Goal: Task Accomplishment & Management: Complete application form

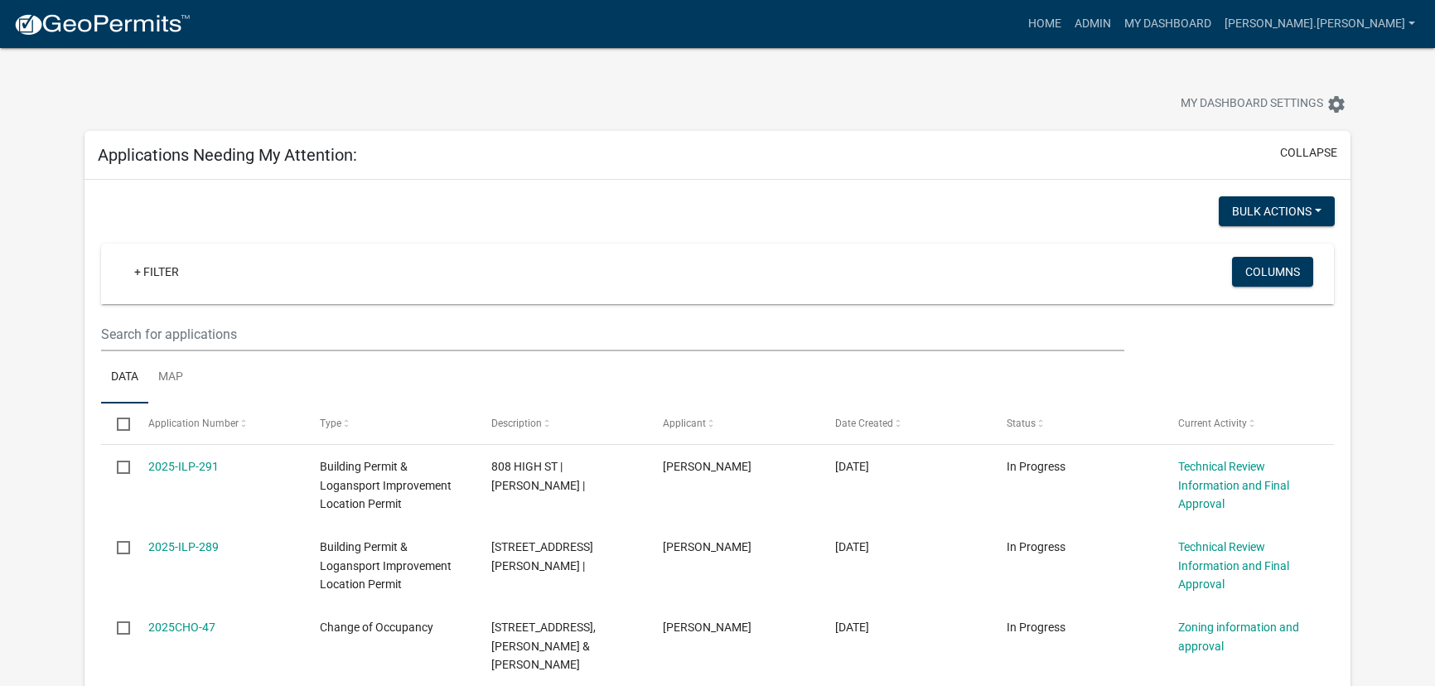
select select "3: 100"
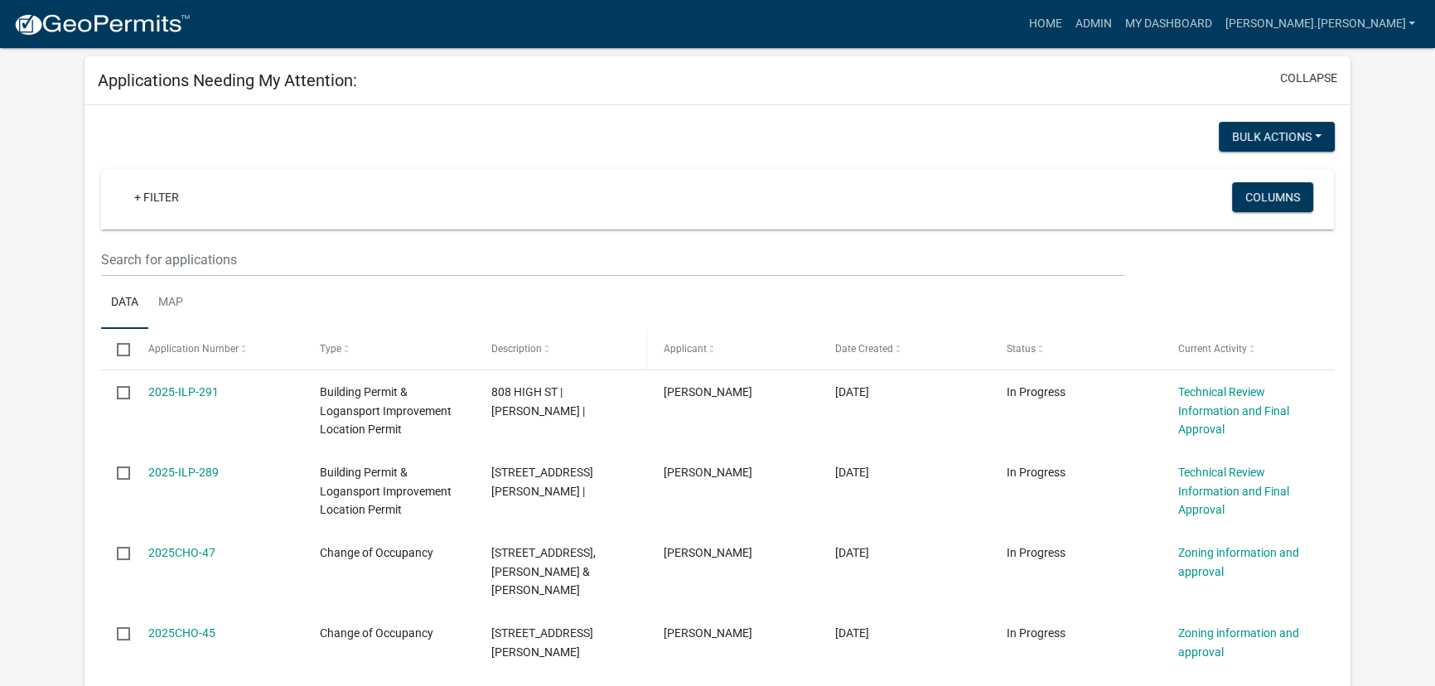
scroll to position [150, 0]
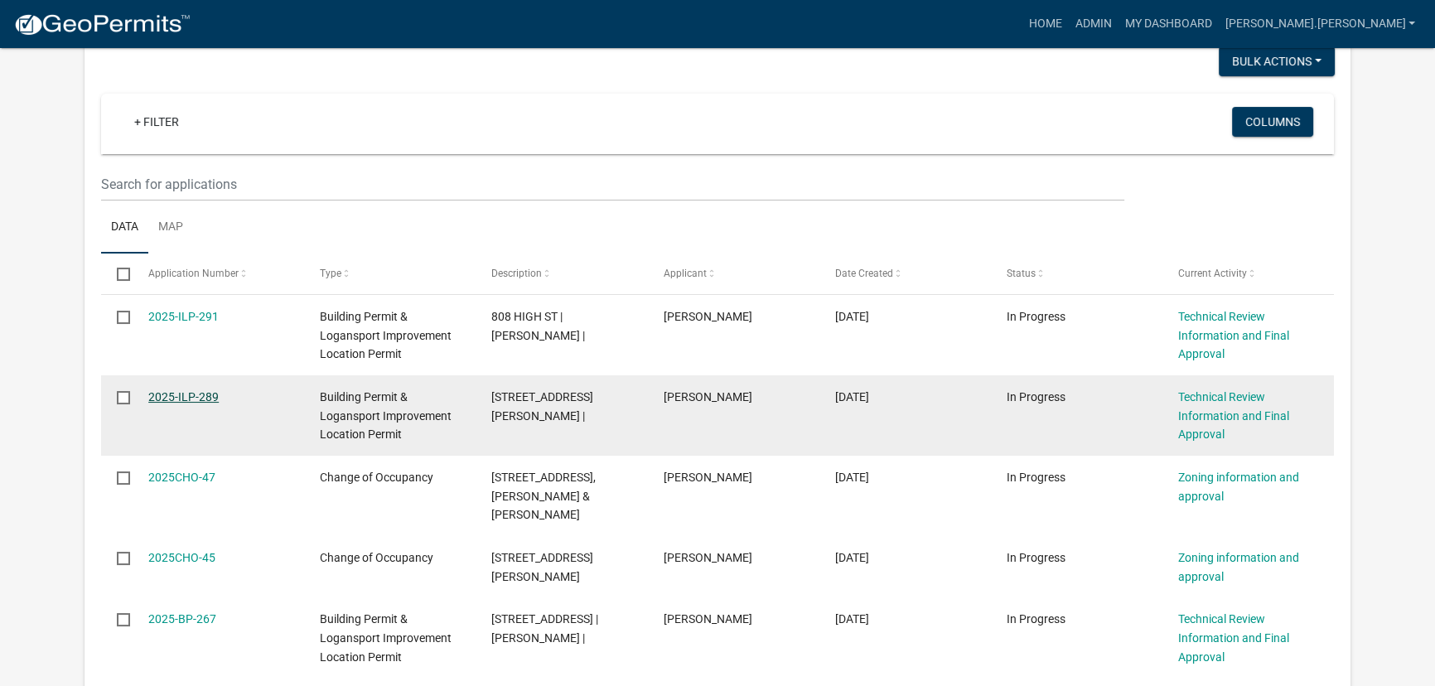
click at [183, 402] on link "2025-ILP-289" at bounding box center [183, 396] width 70 height 13
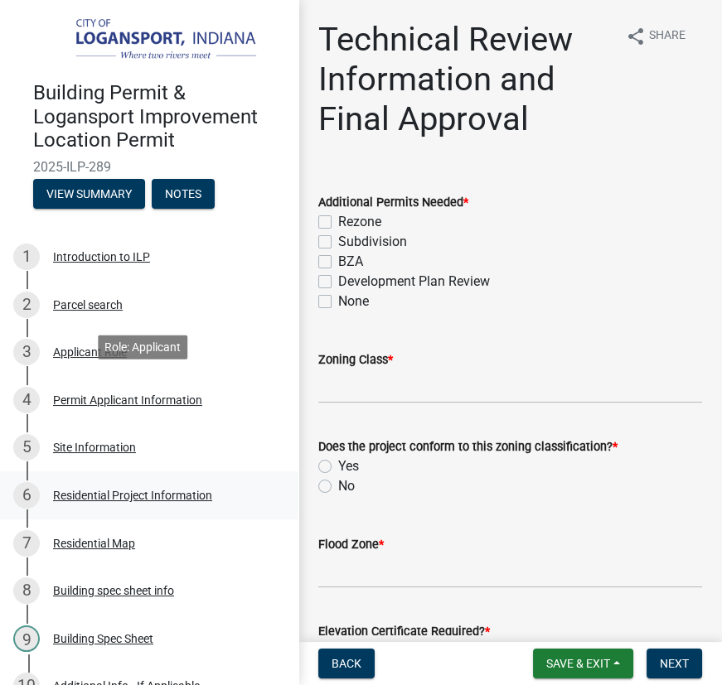
scroll to position [452, 0]
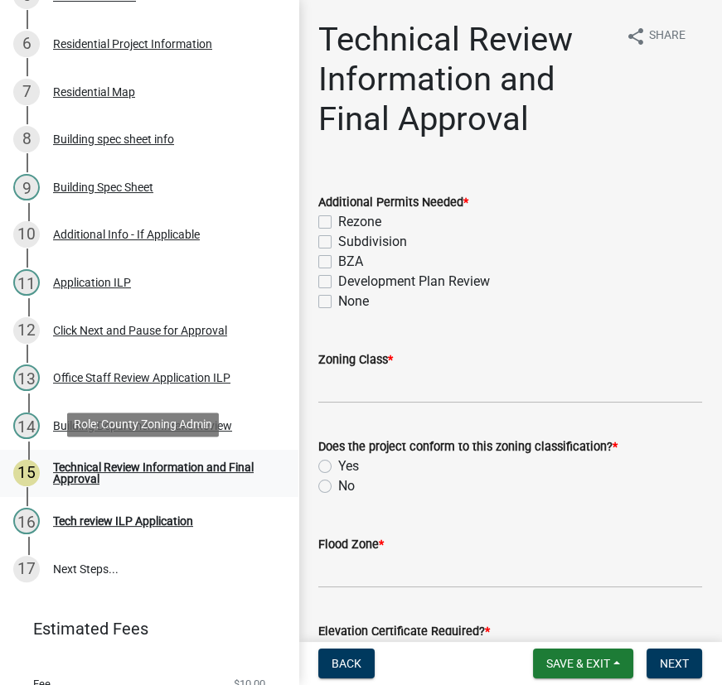
click at [101, 470] on div "Technical Review Information and Final Approval" at bounding box center [162, 473] width 219 height 23
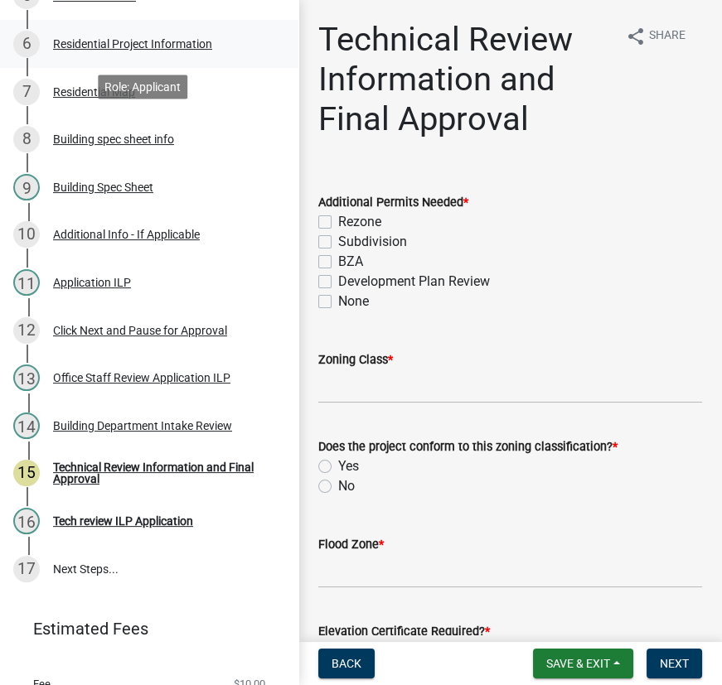
click at [125, 38] on div "Residential Project Information" at bounding box center [132, 44] width 159 height 12
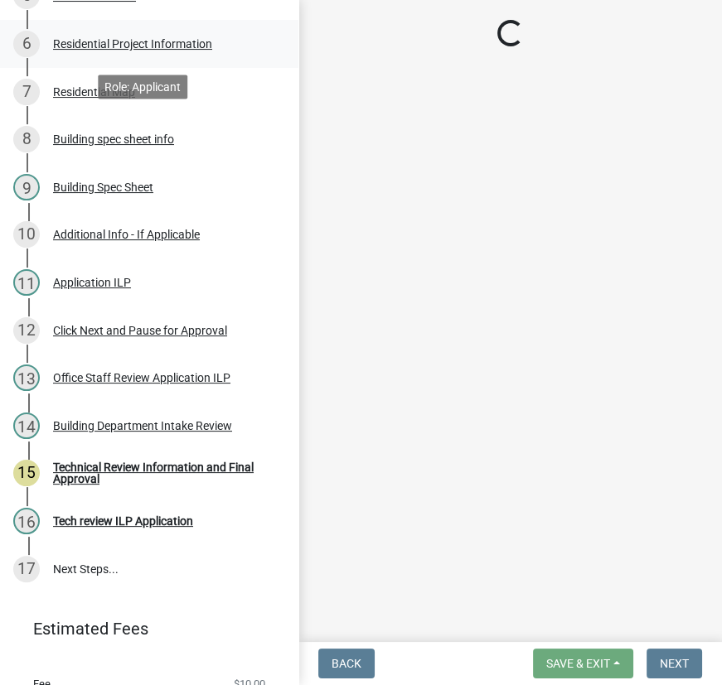
select select "b8a7655a-e911-4aac-a321-69e5bfba2fef"
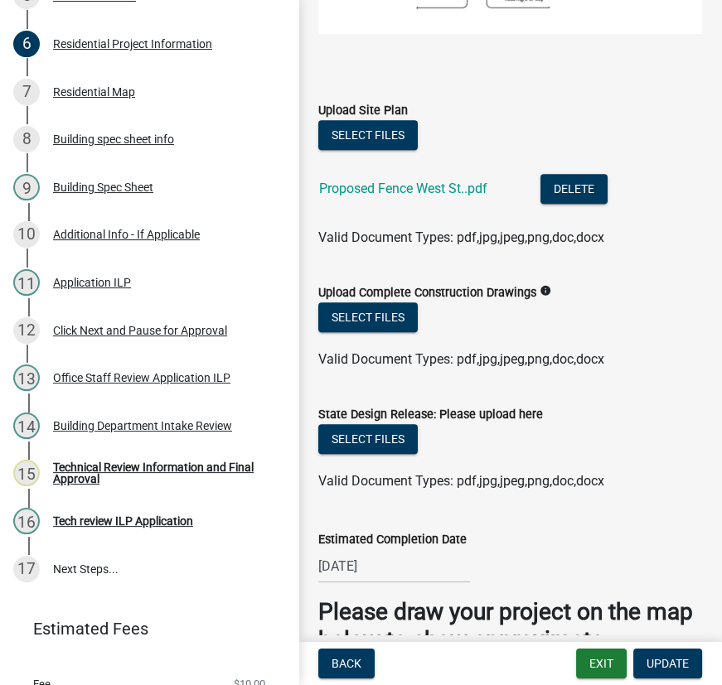
scroll to position [2411, 0]
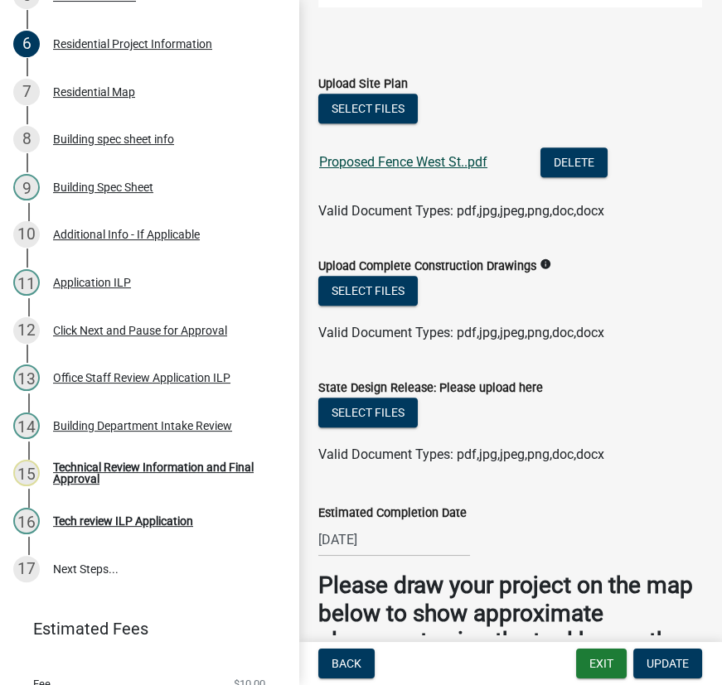
click at [389, 155] on link "Proposed Fence West St..pdf" at bounding box center [403, 162] width 168 height 16
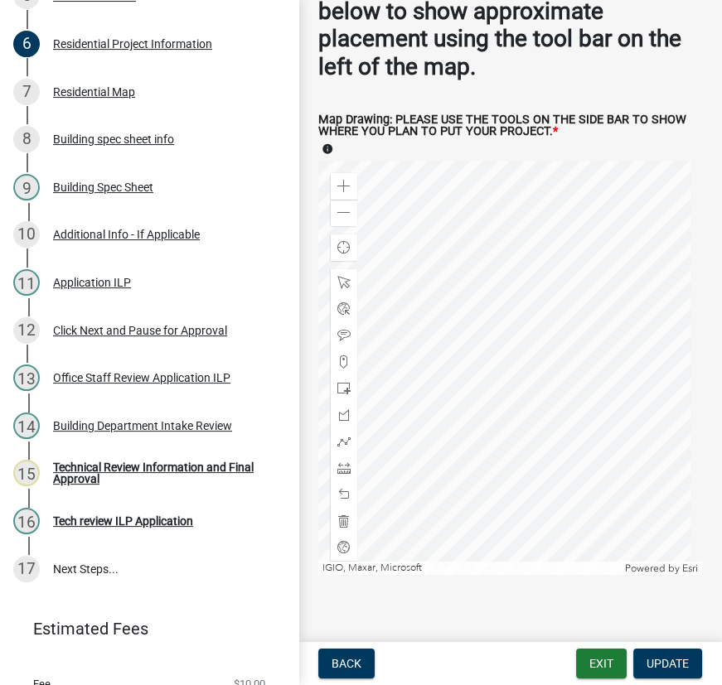
scroll to position [3025, 0]
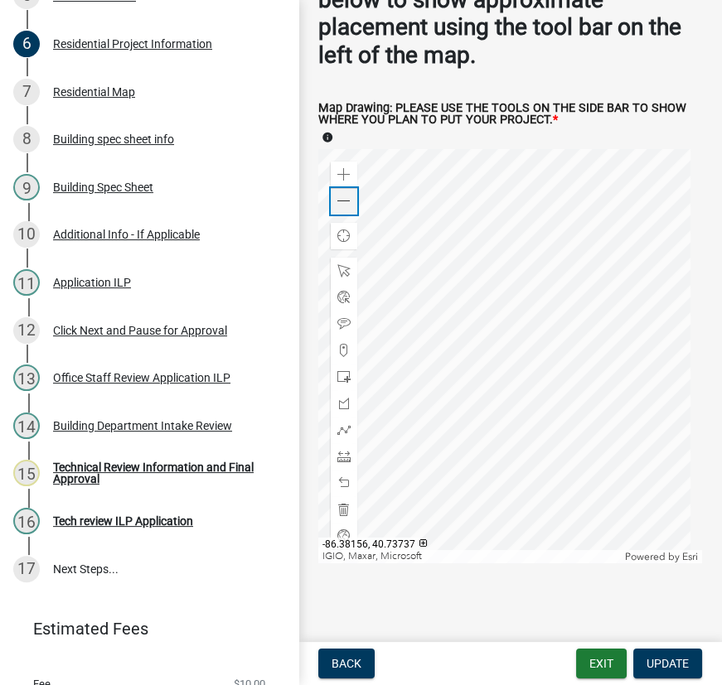
click at [341, 195] on span at bounding box center [343, 201] width 13 height 13
click at [102, 467] on div "Technical Review Information and Final Approval" at bounding box center [162, 473] width 219 height 23
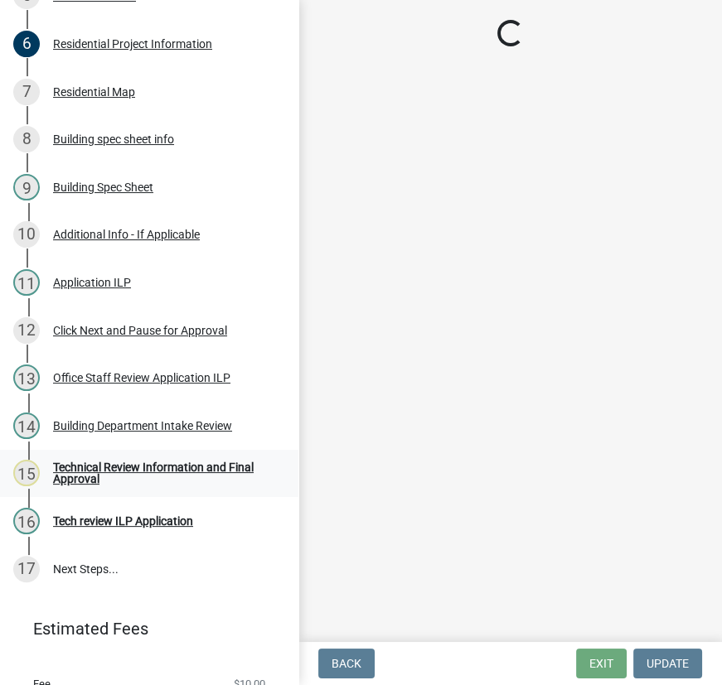
scroll to position [0, 0]
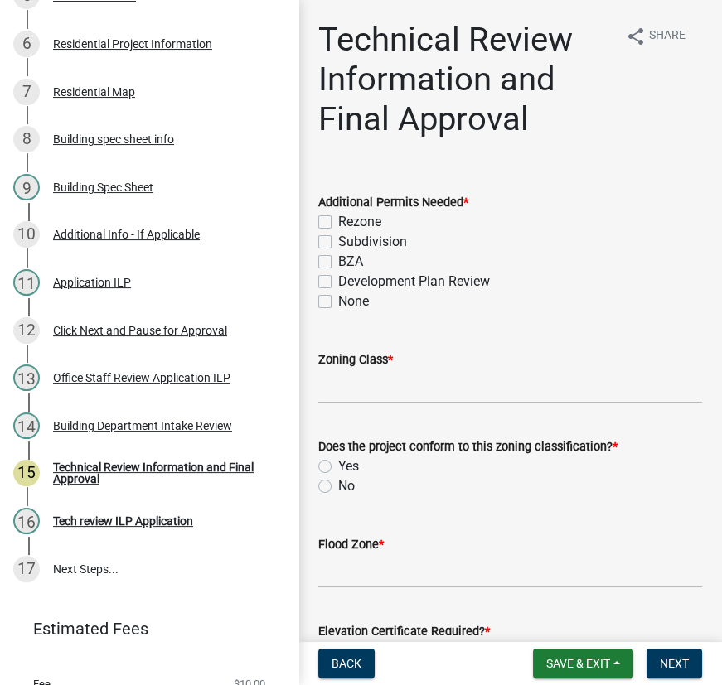
click at [338, 301] on label "None" at bounding box center [353, 302] width 31 height 20
click at [338, 301] on input "None" at bounding box center [343, 297] width 11 height 11
checkbox input "true"
checkbox input "false"
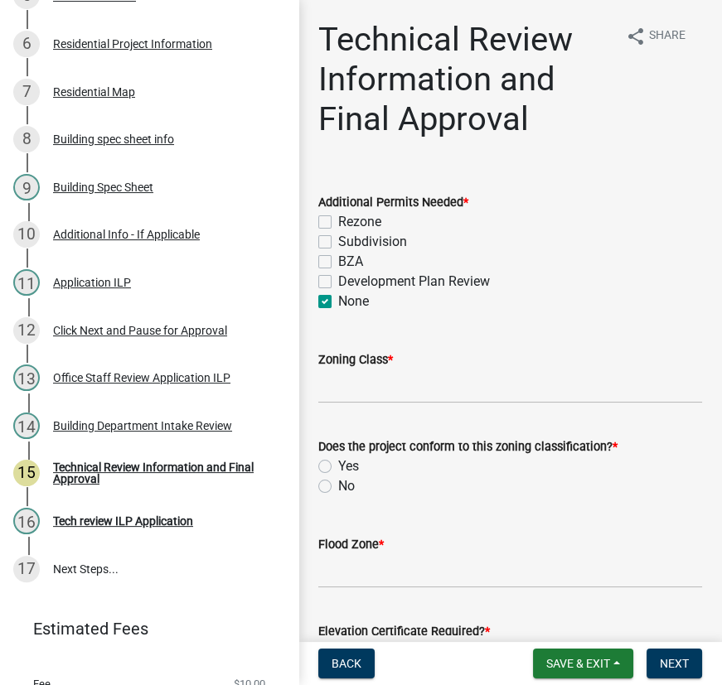
checkbox input "false"
checkbox input "true"
click at [365, 390] on input "Zoning Class *" at bounding box center [510, 387] width 384 height 34
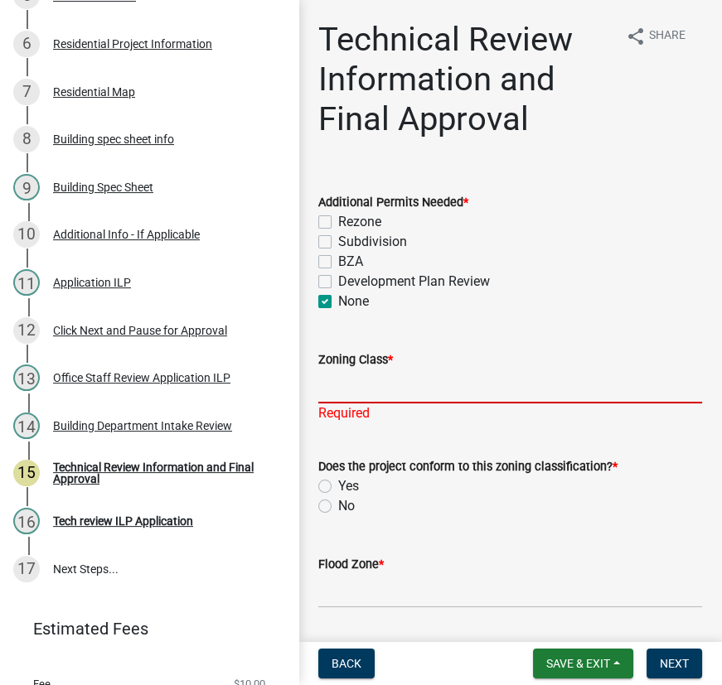
click at [352, 384] on input "Zoning Class *" at bounding box center [510, 387] width 384 height 34
type input "R2"
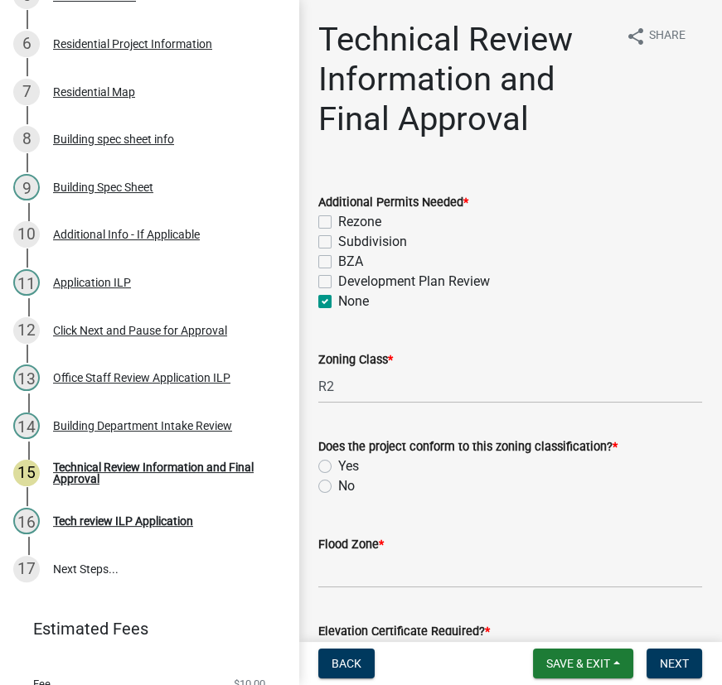
click at [324, 487] on div "Does the project conform to this zoning classification? * Yes No" at bounding box center [510, 467] width 384 height 60
click at [338, 466] on label "Yes" at bounding box center [348, 467] width 21 height 20
click at [338, 466] on input "Yes" at bounding box center [343, 462] width 11 height 11
radio input "true"
click at [356, 579] on input "Flood Zone *" at bounding box center [510, 571] width 384 height 34
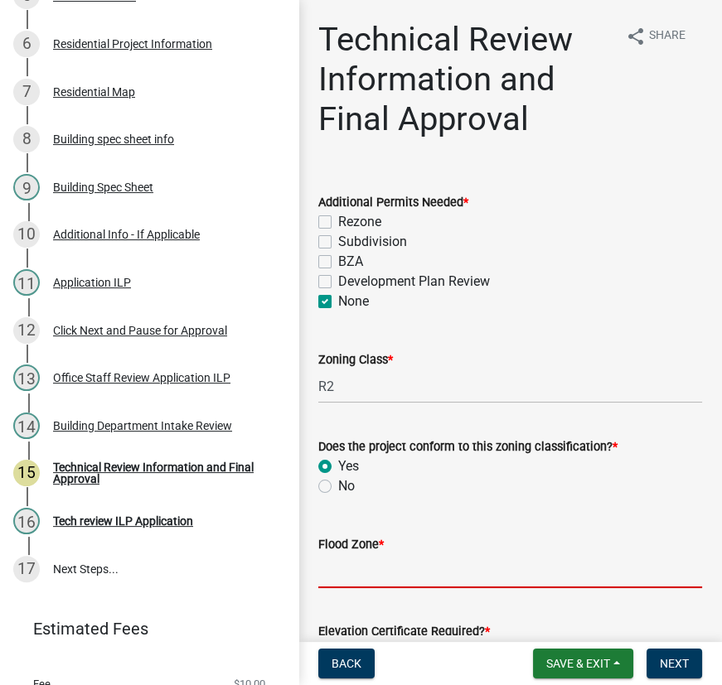
type input "X"
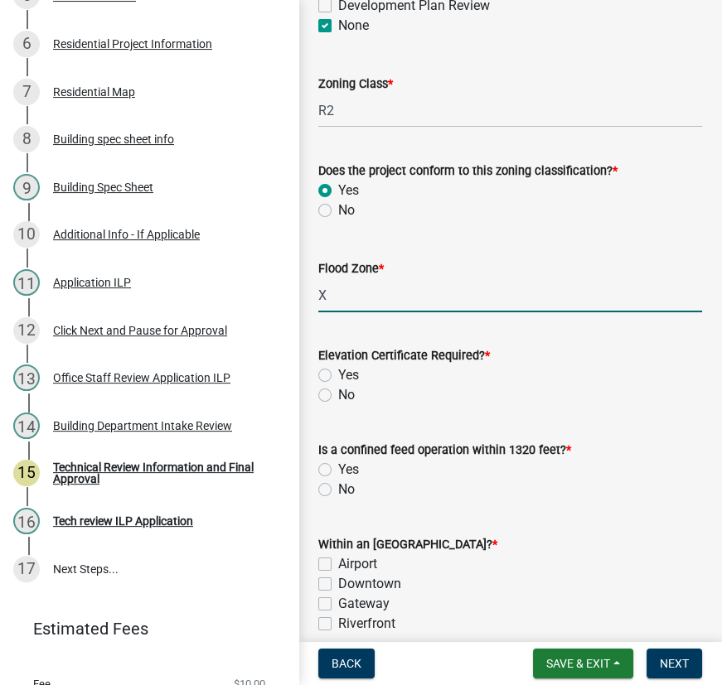
scroll to position [301, 0]
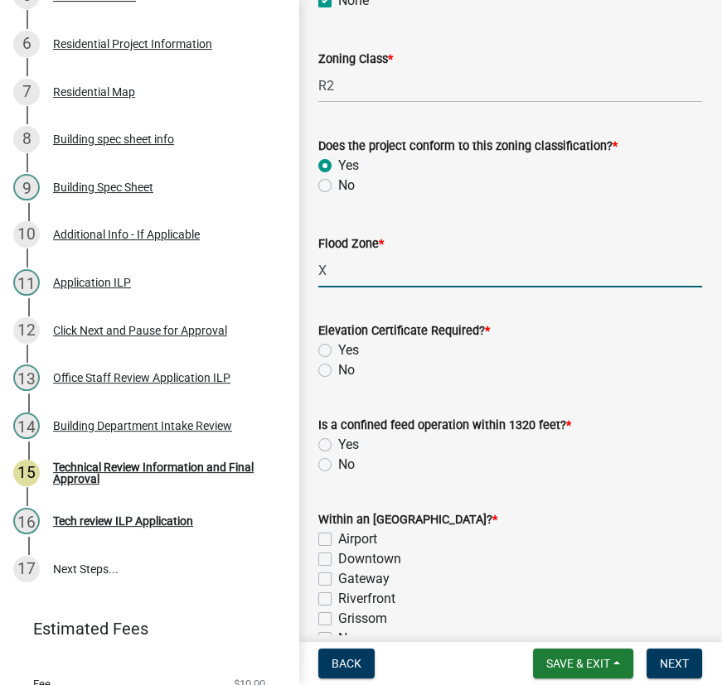
click at [338, 370] on label "No" at bounding box center [346, 370] width 17 height 20
click at [338, 370] on input "No" at bounding box center [343, 365] width 11 height 11
radio input "true"
click at [338, 466] on label "No" at bounding box center [346, 465] width 17 height 20
click at [338, 466] on input "No" at bounding box center [343, 460] width 11 height 11
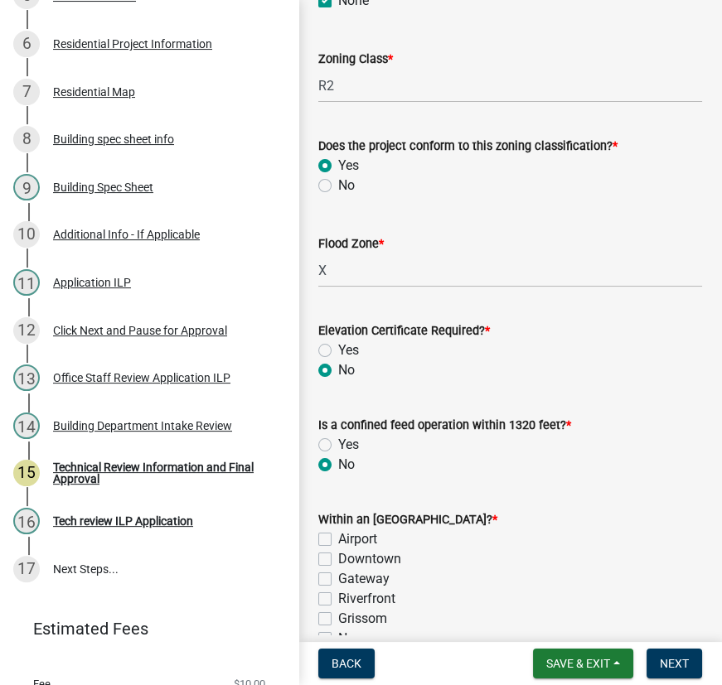
radio input "true"
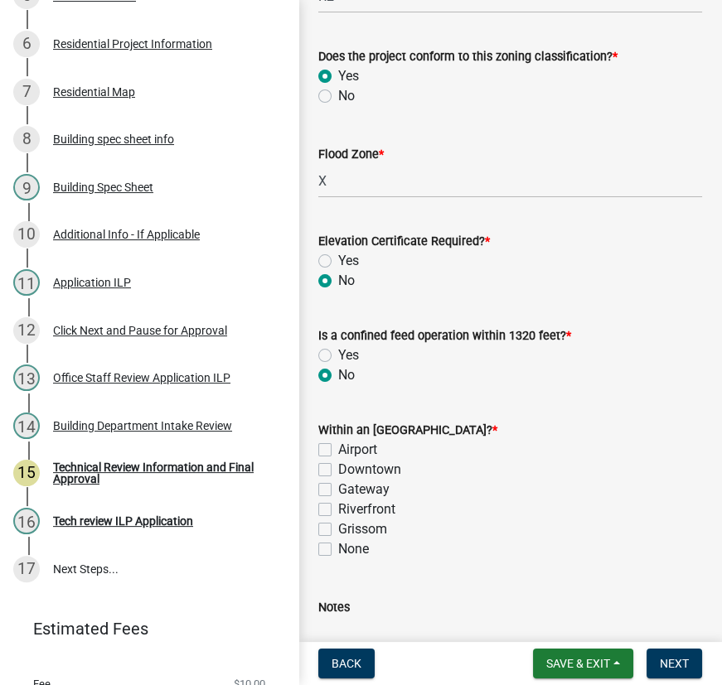
scroll to position [602, 0]
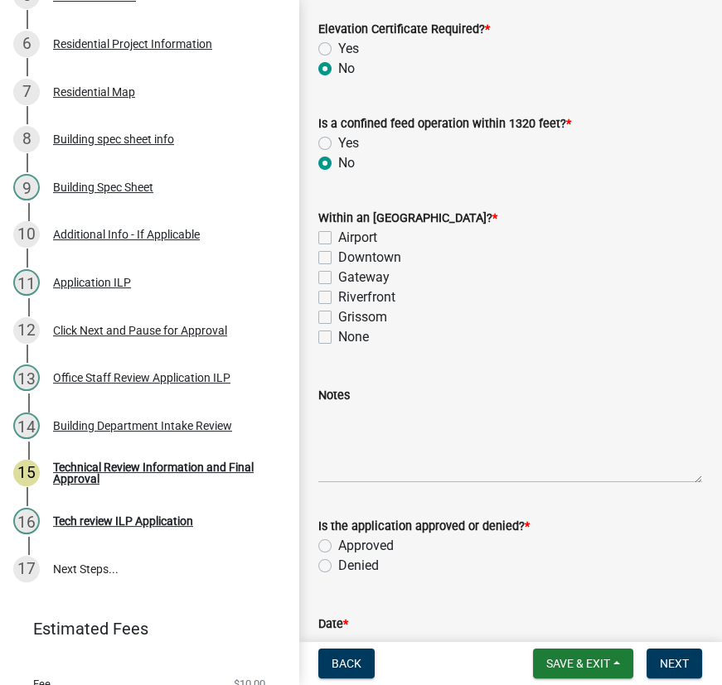
click at [338, 336] on label "None" at bounding box center [353, 337] width 31 height 20
click at [338, 336] on input "None" at bounding box center [343, 332] width 11 height 11
checkbox input "true"
checkbox input "false"
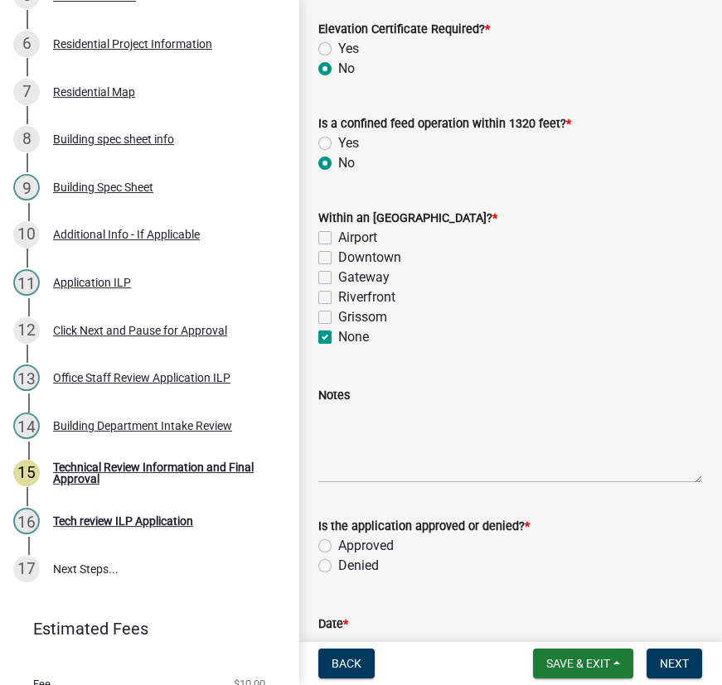
checkbox input "false"
checkbox input "true"
click at [325, 415] on textarea "Notes" at bounding box center [510, 444] width 384 height 78
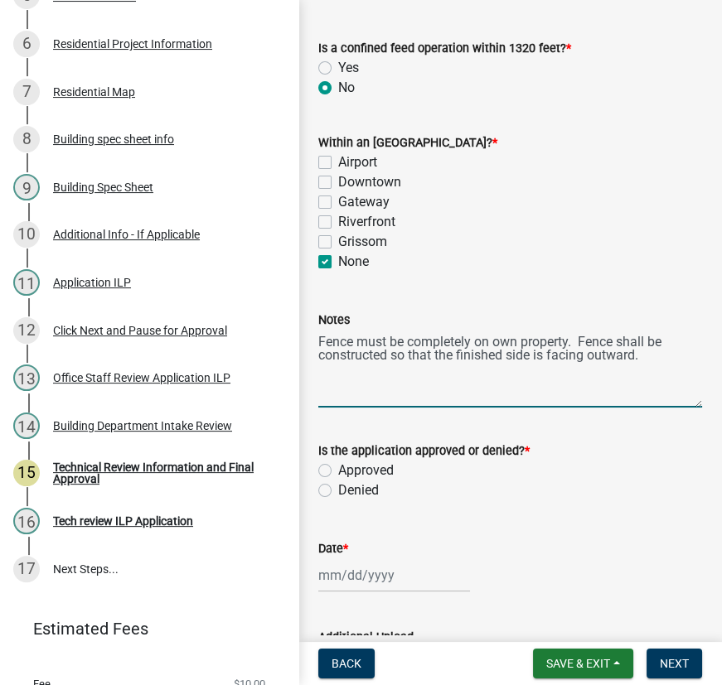
scroll to position [753, 0]
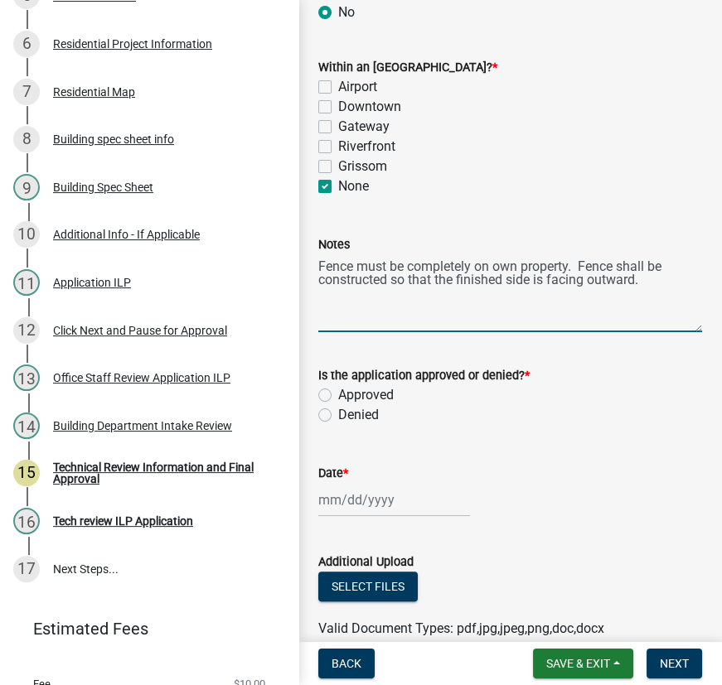
type textarea "Fence must be completely on own property. Fence shall be constructed so that th…"
click at [338, 394] on label "Approved" at bounding box center [366, 395] width 56 height 20
click at [338, 394] on input "Approved" at bounding box center [343, 390] width 11 height 11
radio input "true"
select select "8"
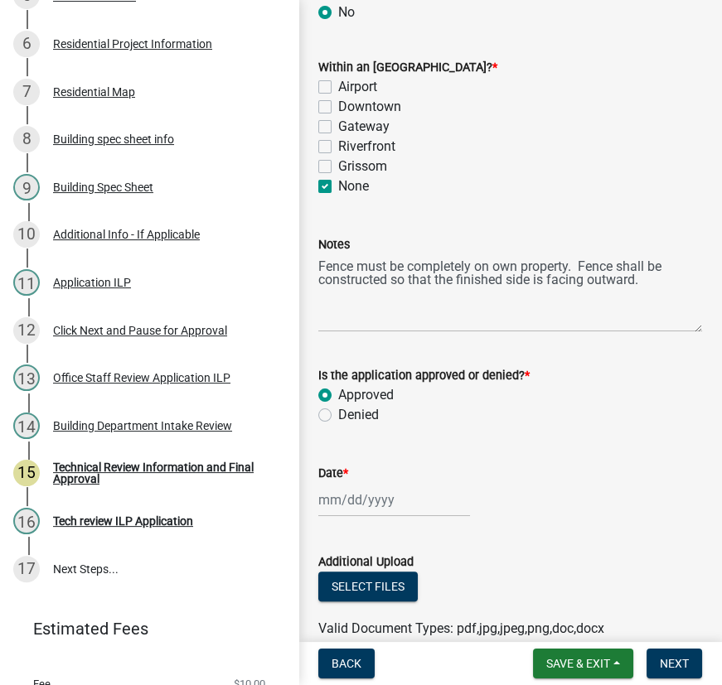
select select "2025"
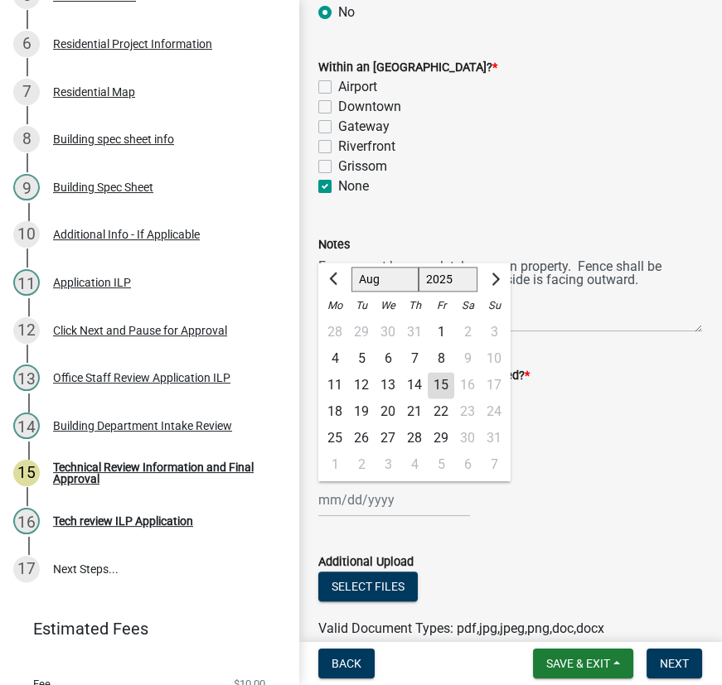
click at [369, 495] on div "[PERSON_NAME] Feb Mar Apr [PERSON_NAME][DATE] Oct Nov [DATE] 1526 1527 1528 152…" at bounding box center [394, 500] width 152 height 34
click at [446, 385] on div "15" at bounding box center [441, 385] width 27 height 27
type input "[DATE]"
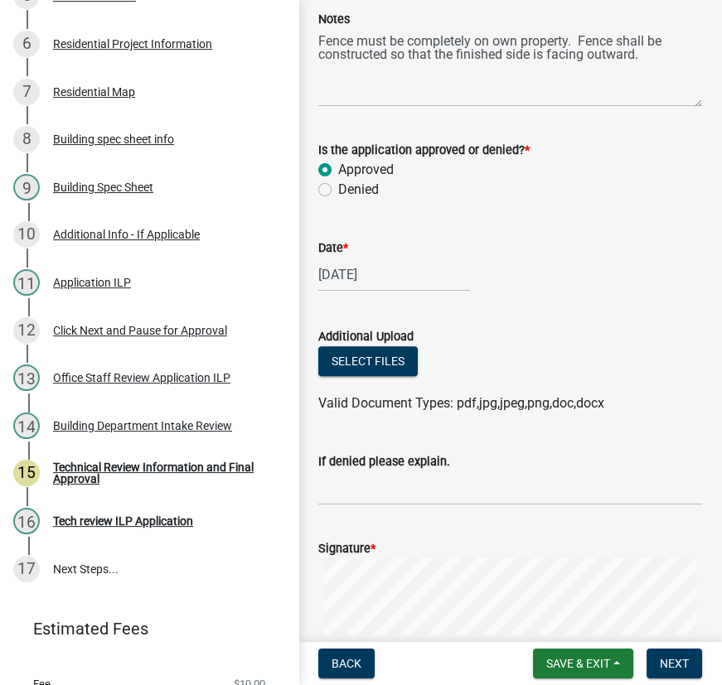
scroll to position [1129, 0]
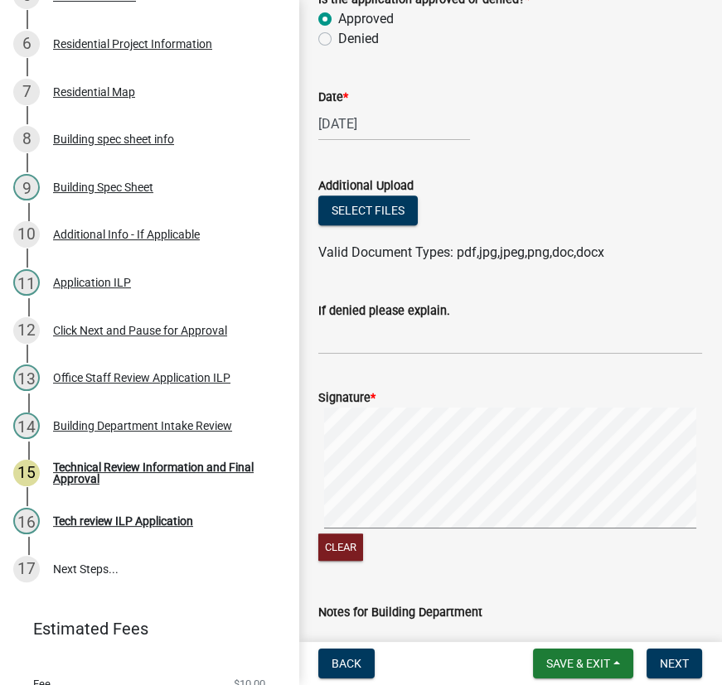
click at [461, 402] on form "Signature * Clear" at bounding box center [510, 466] width 384 height 196
click at [559, 509] on form "Signature * Clear" at bounding box center [510, 466] width 384 height 196
click at [722, 524] on html "Internet Explorer does NOT work with GeoPermits. Get a new browser for more sec…" at bounding box center [361, 342] width 722 height 685
click at [343, 546] on button "Clear" at bounding box center [340, 547] width 45 height 27
click at [341, 544] on button "Clear" at bounding box center [340, 547] width 45 height 27
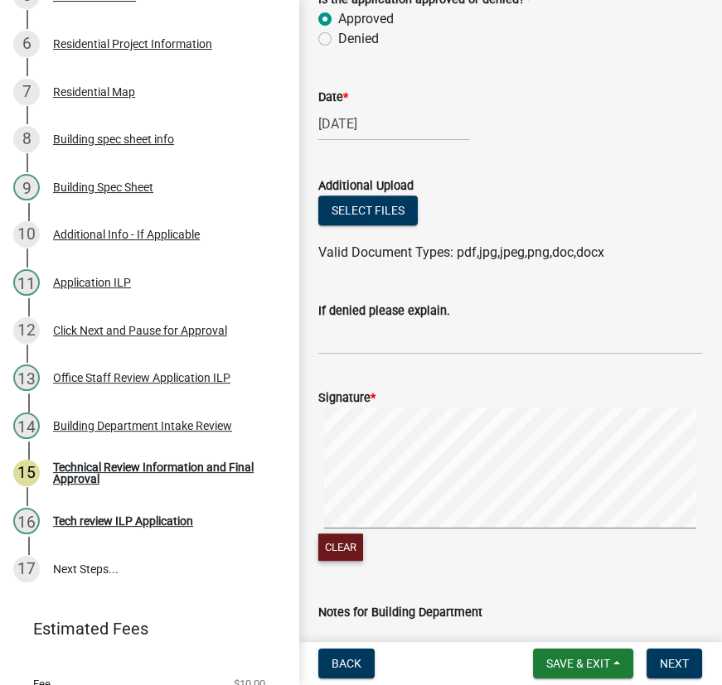
click at [471, 530] on signature-pad at bounding box center [510, 471] width 384 height 126
click at [598, 530] on signature-pad at bounding box center [510, 471] width 384 height 126
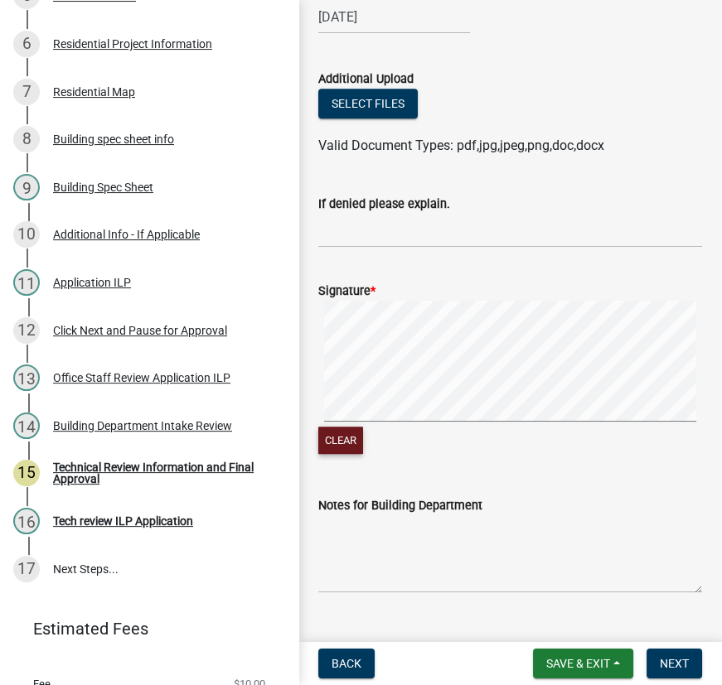
scroll to position [1271, 0]
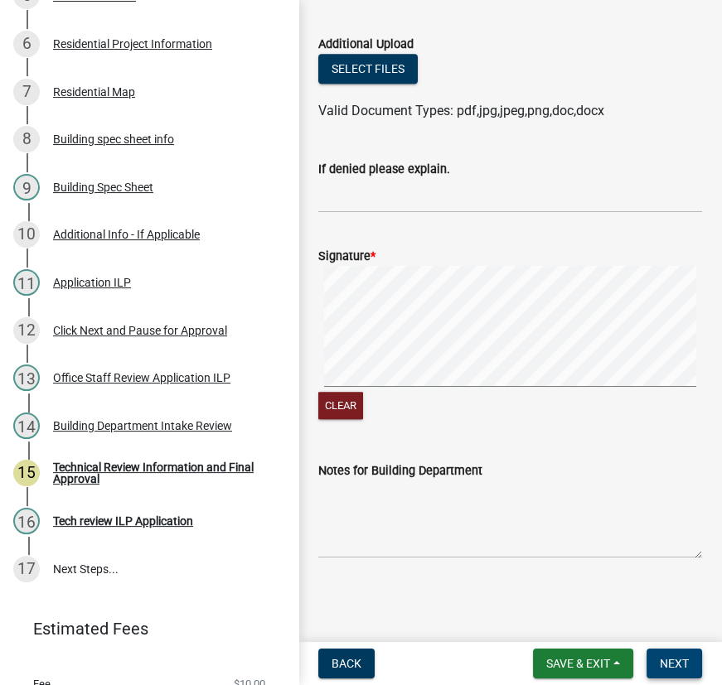
click at [677, 663] on span "Next" at bounding box center [674, 663] width 29 height 13
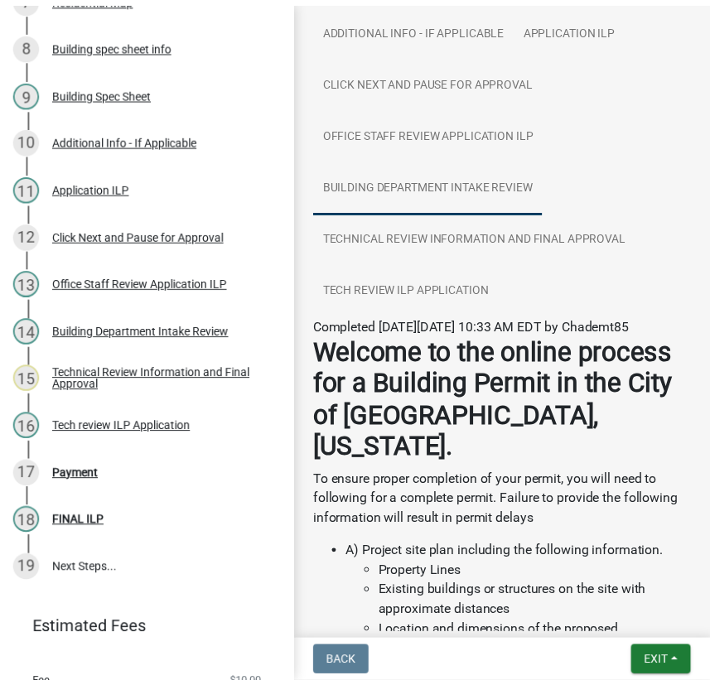
scroll to position [376, 0]
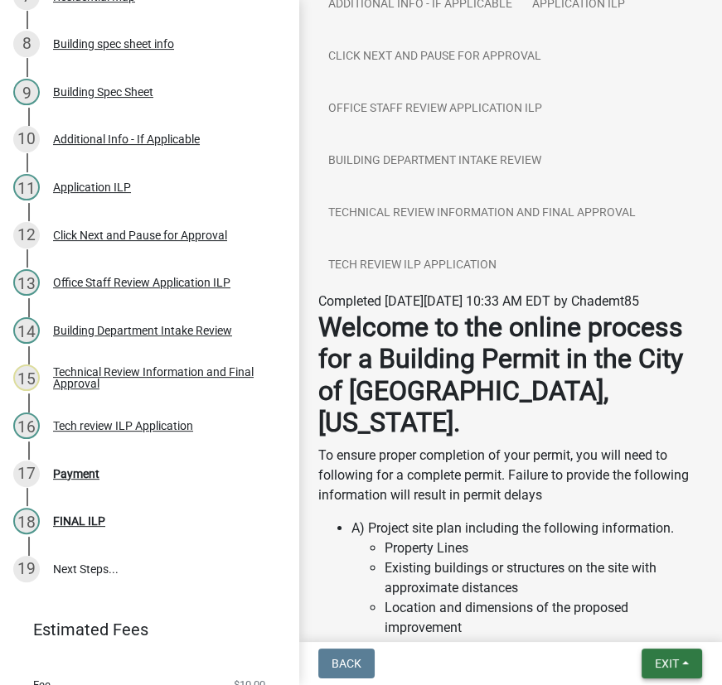
click at [681, 660] on button "Exit" at bounding box center [671, 664] width 60 height 30
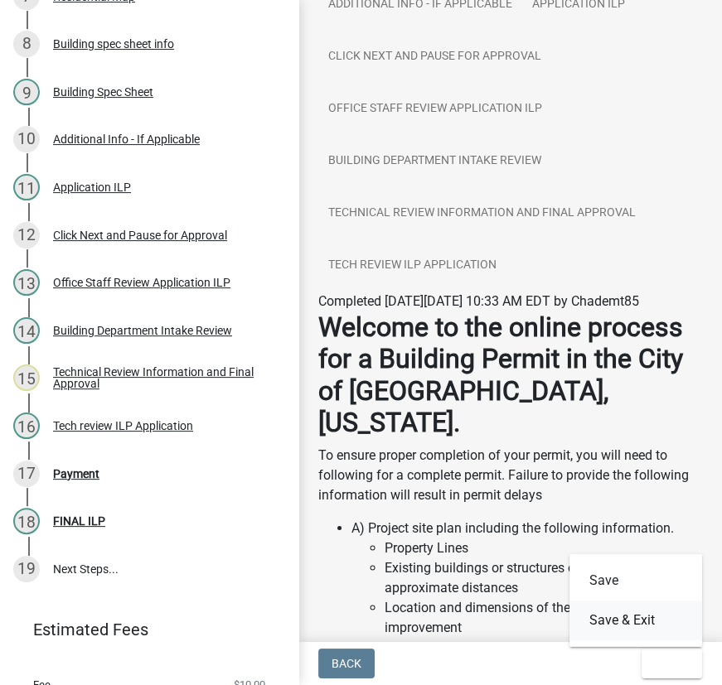
click at [637, 621] on button "Save & Exit" at bounding box center [635, 621] width 133 height 40
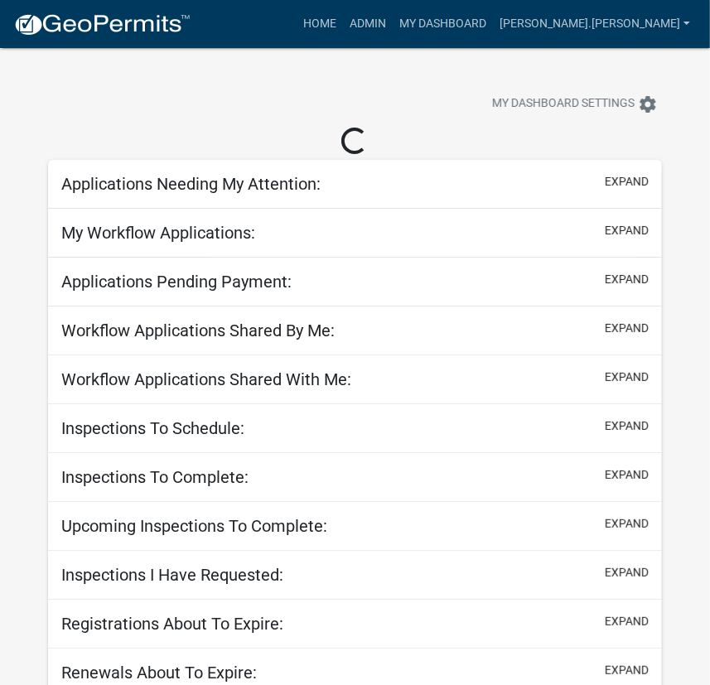
select select "3: 100"
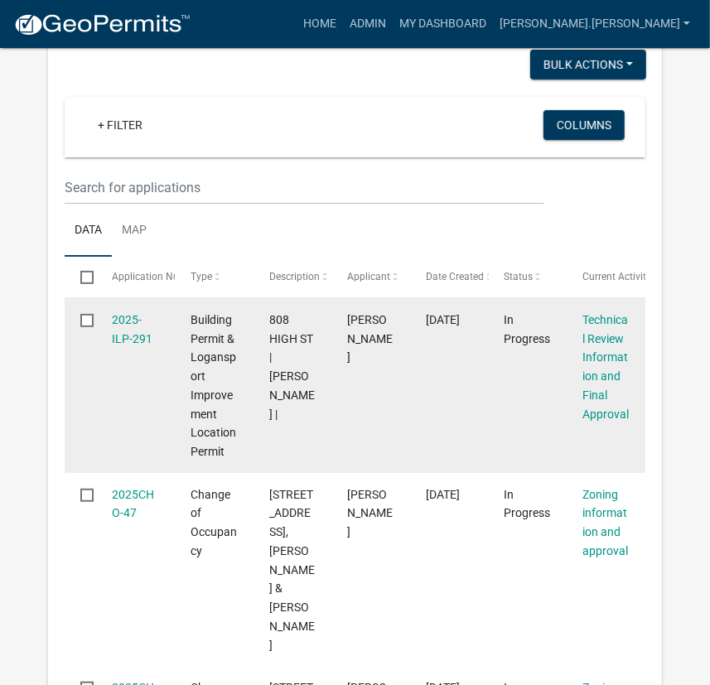
scroll to position [150, 0]
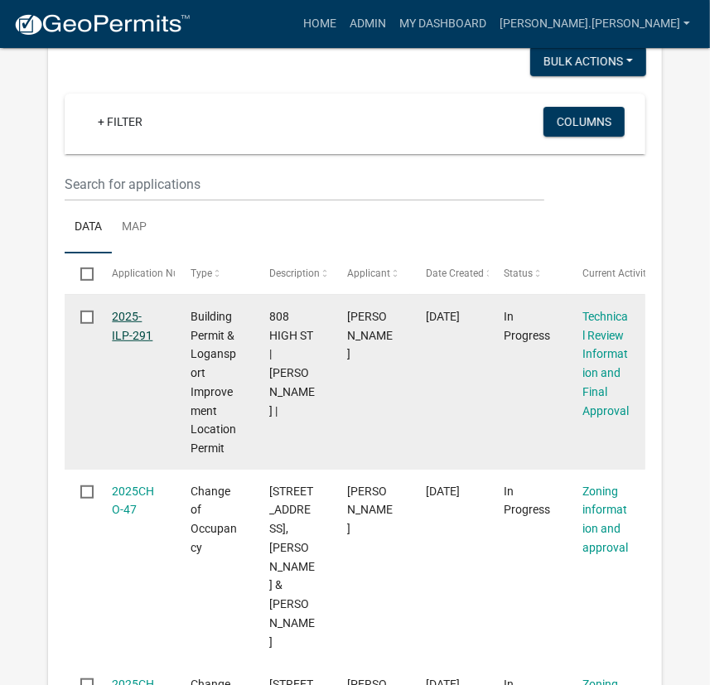
click at [128, 331] on link "2025-ILP-291" at bounding box center [132, 326] width 41 height 32
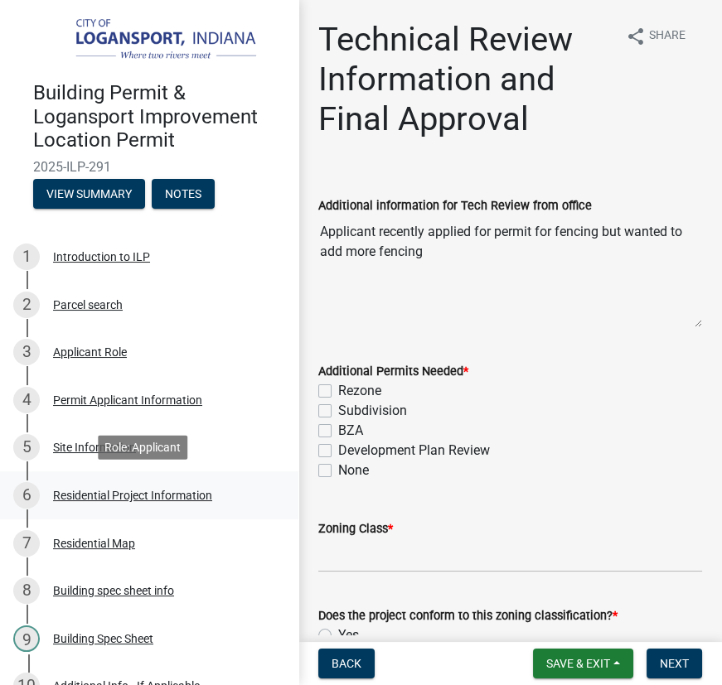
click at [144, 491] on div "Residential Project Information" at bounding box center [132, 496] width 159 height 12
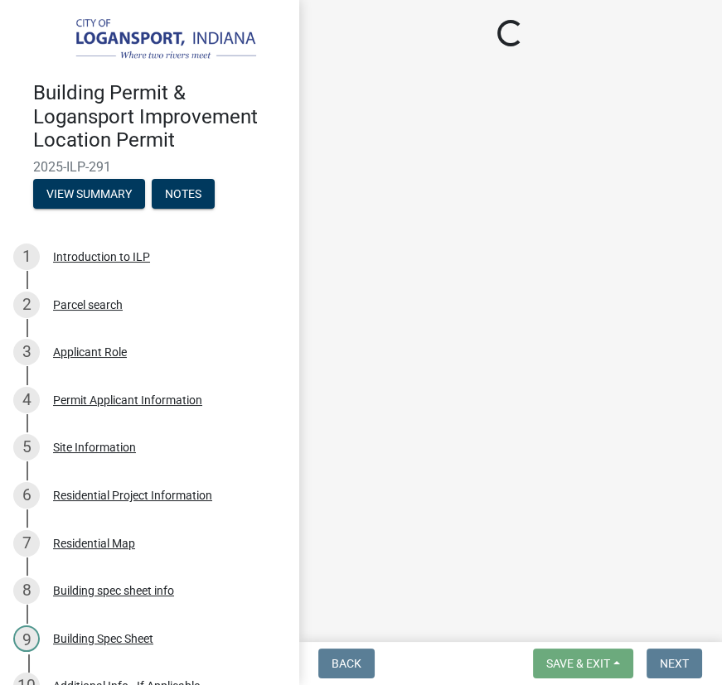
select select "b8a7655a-e911-4aac-a321-69e5bfba2fef"
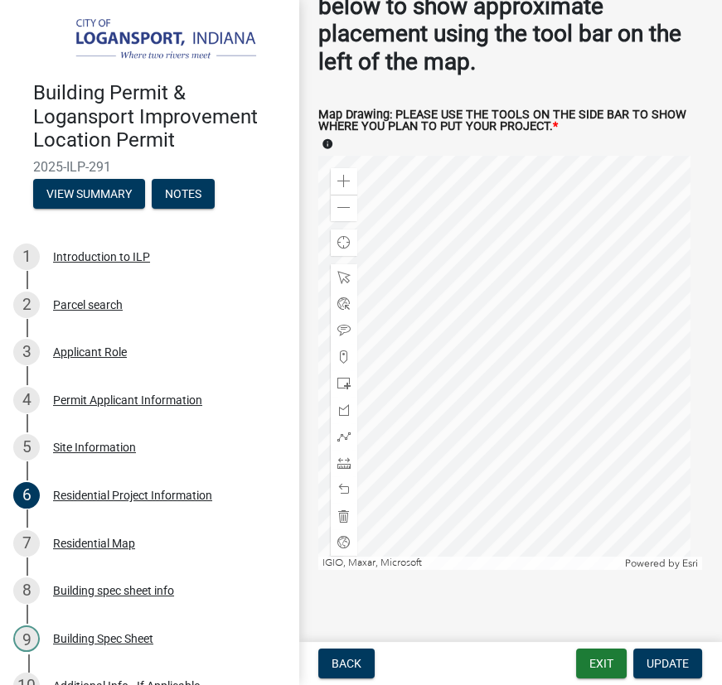
scroll to position [2965, 0]
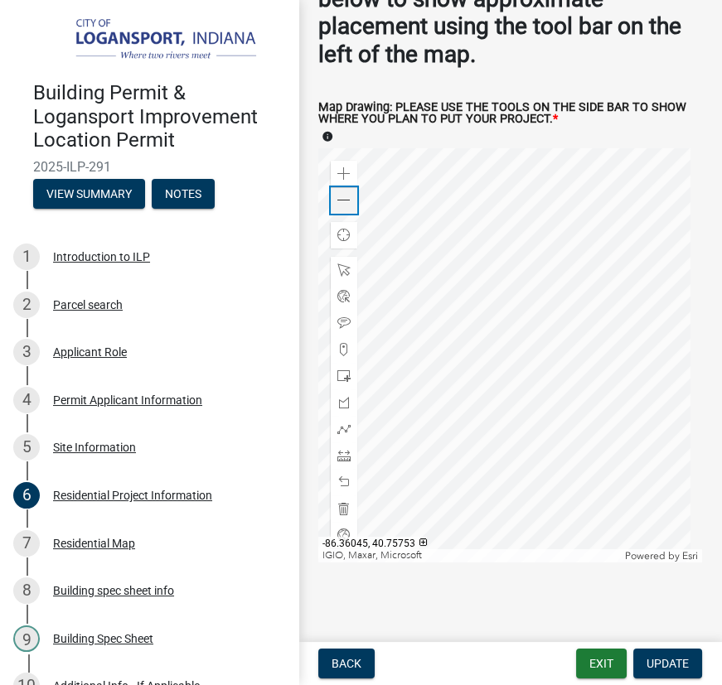
click at [348, 198] on span at bounding box center [343, 200] width 13 height 13
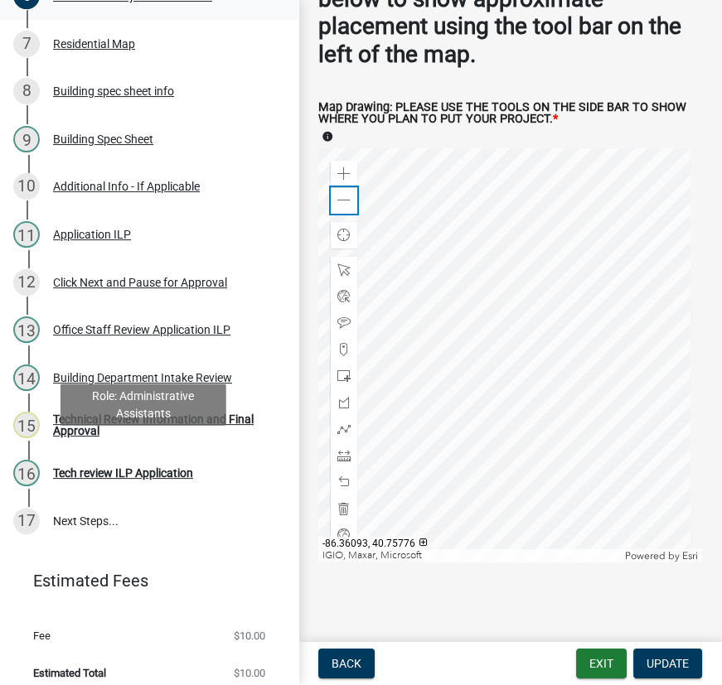
scroll to position [510, 0]
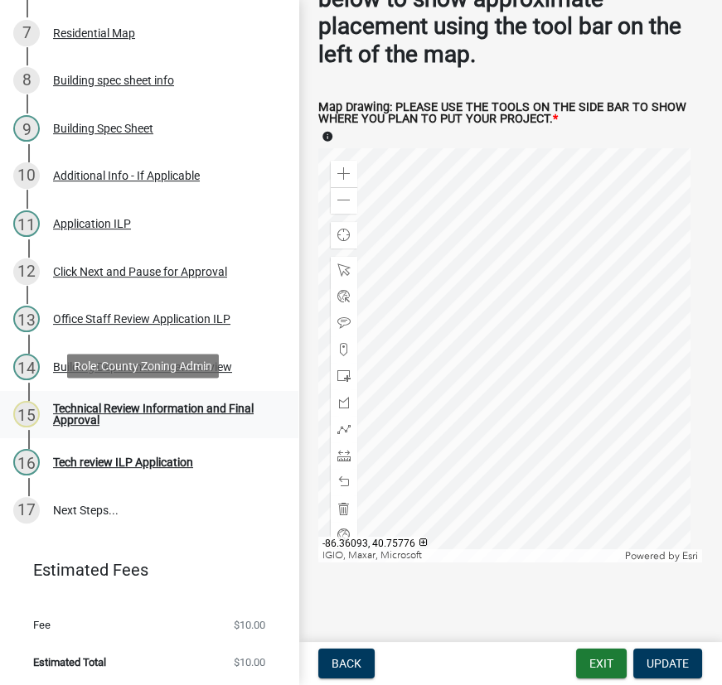
click at [79, 413] on div "Technical Review Information and Final Approval" at bounding box center [162, 414] width 219 height 23
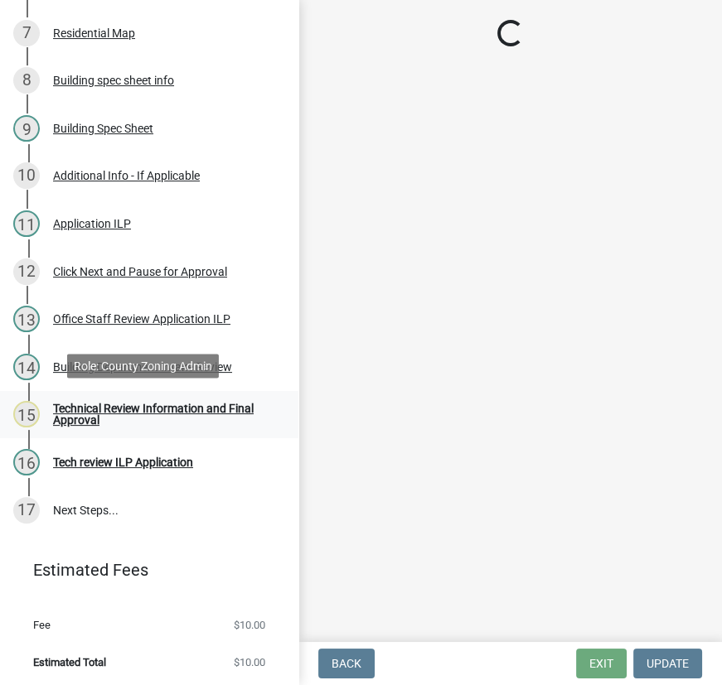
scroll to position [0, 0]
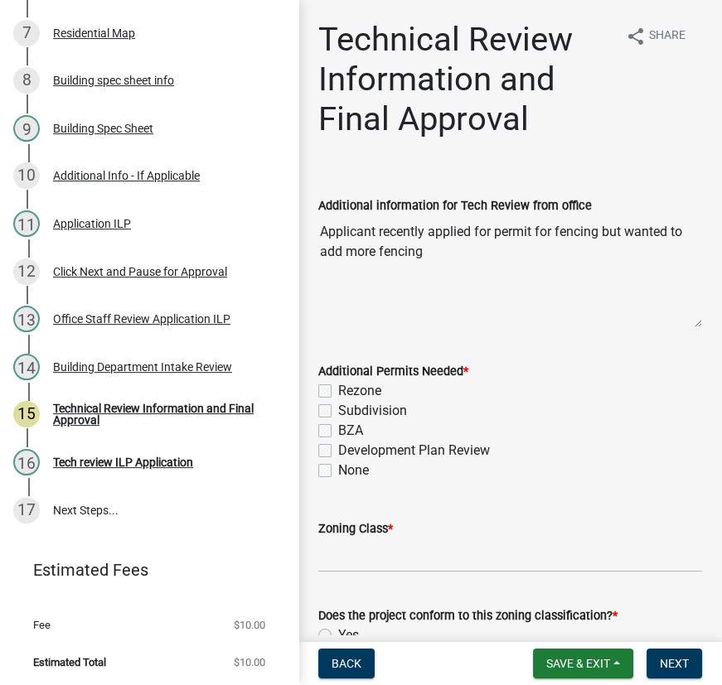
click at [338, 468] on label "None" at bounding box center [353, 471] width 31 height 20
click at [338, 468] on input "None" at bounding box center [343, 466] width 11 height 11
checkbox input "true"
checkbox input "false"
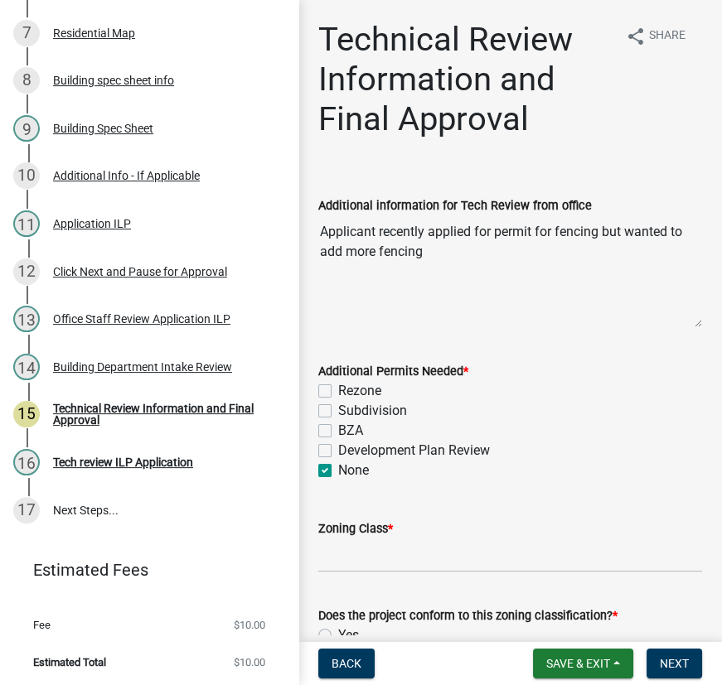
checkbox input "false"
checkbox input "true"
click at [347, 555] on input "Zoning Class *" at bounding box center [510, 556] width 384 height 34
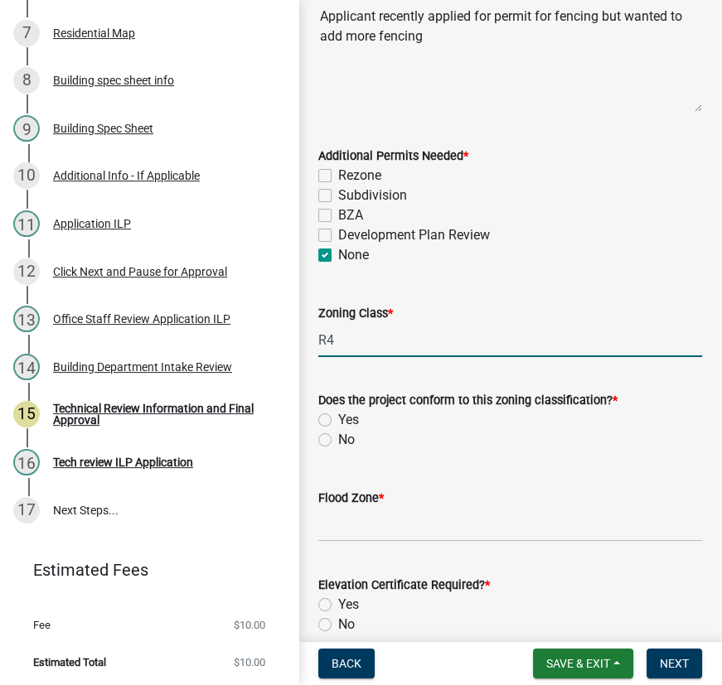
scroll to position [225, 0]
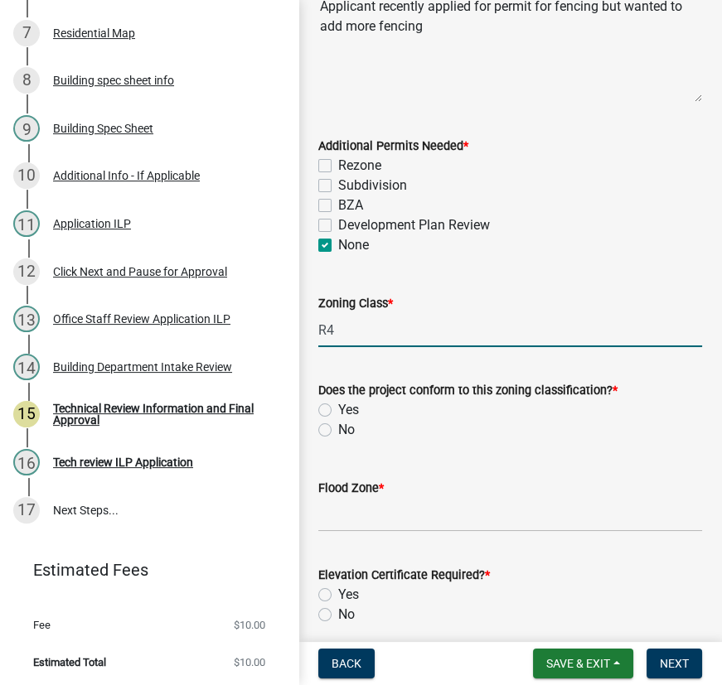
type input "R4"
click at [338, 410] on label "Yes" at bounding box center [348, 410] width 21 height 20
click at [338, 410] on input "Yes" at bounding box center [343, 405] width 11 height 11
radio input "true"
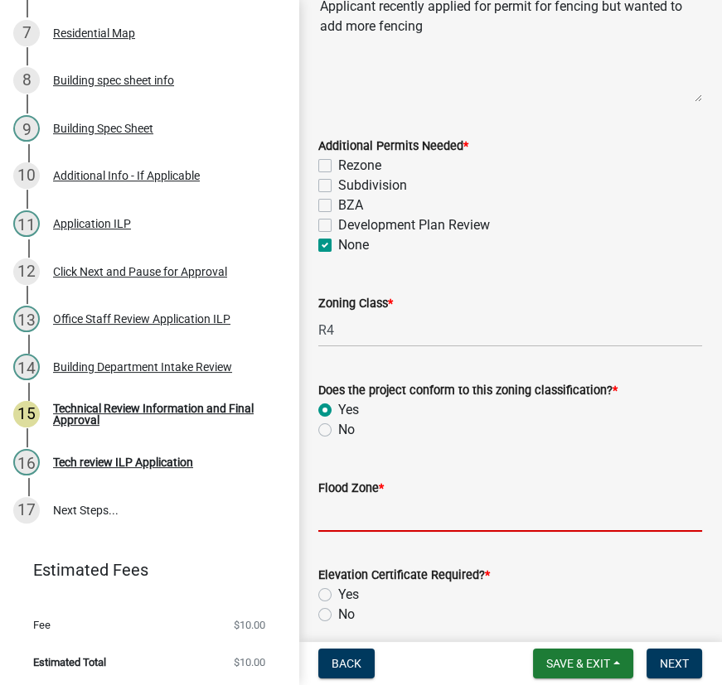
click at [334, 503] on input "Flood Zone *" at bounding box center [510, 515] width 384 height 34
type input "X"
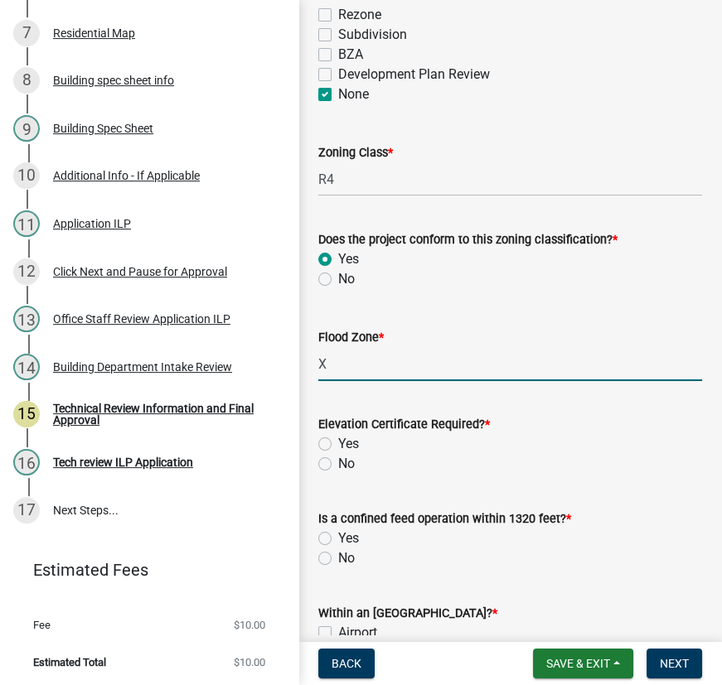
click at [338, 463] on label "No" at bounding box center [346, 464] width 17 height 20
click at [338, 463] on input "No" at bounding box center [343, 459] width 11 height 11
radio input "true"
click at [338, 557] on label "No" at bounding box center [346, 559] width 17 height 20
click at [338, 557] on input "No" at bounding box center [343, 554] width 11 height 11
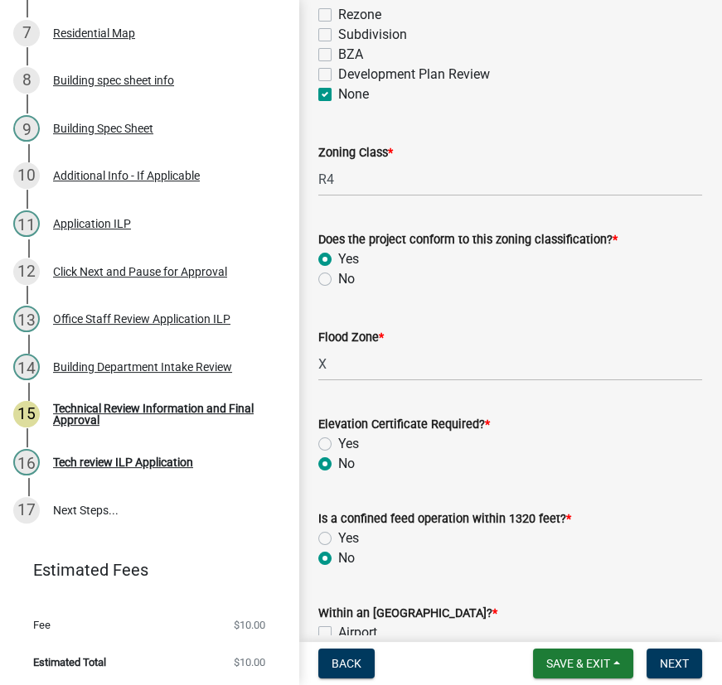
radio input "true"
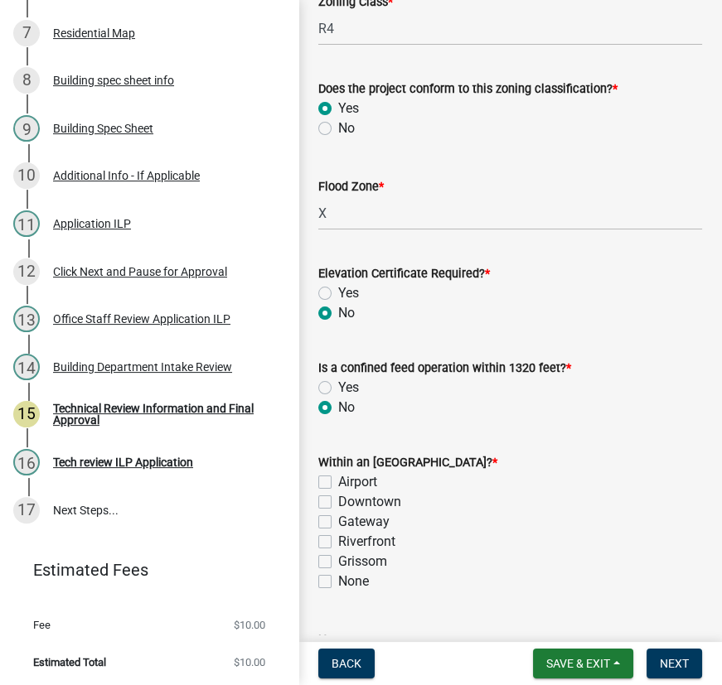
scroll to position [602, 0]
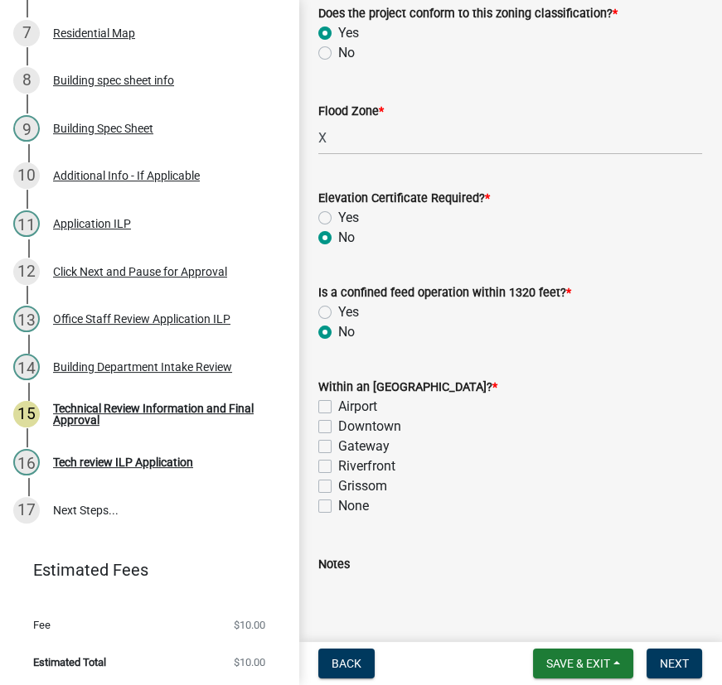
click at [338, 502] on label "None" at bounding box center [353, 506] width 31 height 20
click at [338, 502] on input "None" at bounding box center [343, 501] width 11 height 11
checkbox input "true"
checkbox input "false"
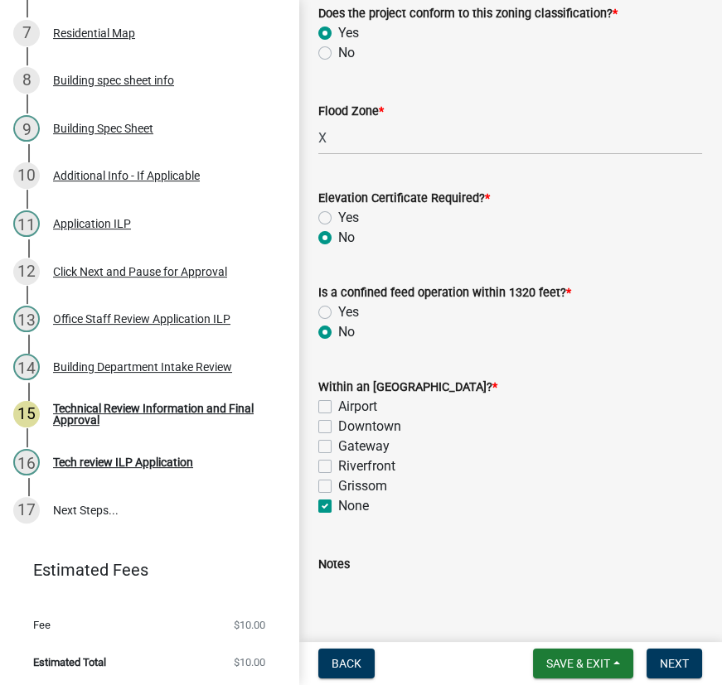
checkbox input "false"
checkbox input "true"
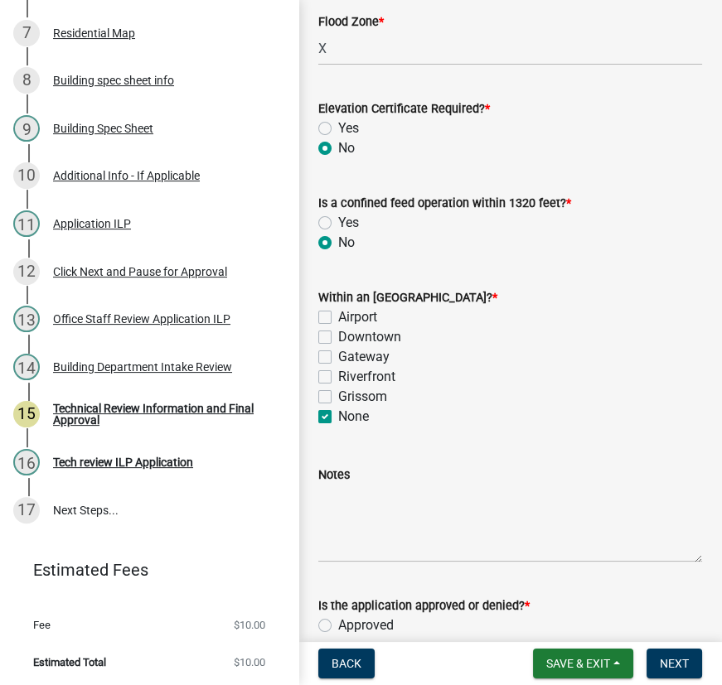
scroll to position [829, 0]
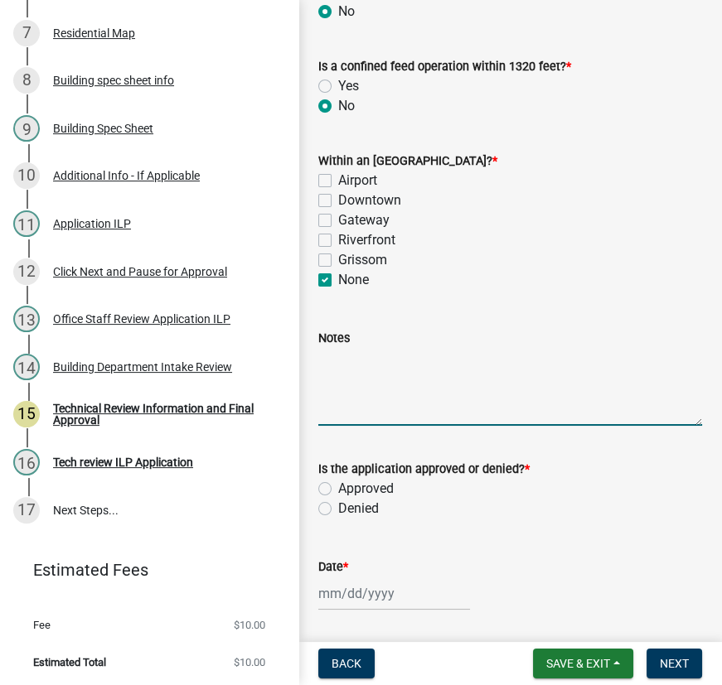
click at [340, 365] on textarea "Notes" at bounding box center [510, 387] width 384 height 78
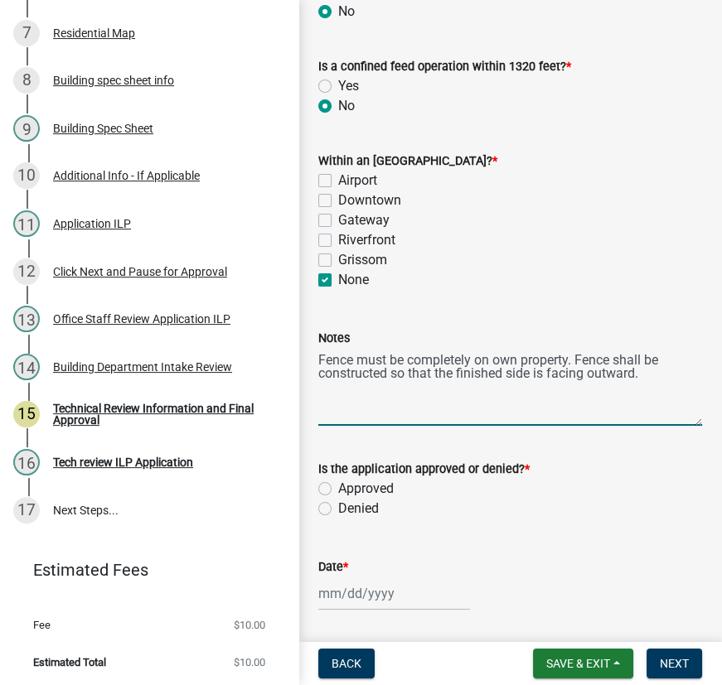
type textarea "Fence must be completely on own property. Fence shall be constructed so that th…"
click at [338, 484] on label "Approved" at bounding box center [366, 489] width 56 height 20
click at [338, 484] on input "Approved" at bounding box center [343, 484] width 11 height 11
radio input "true"
select select "8"
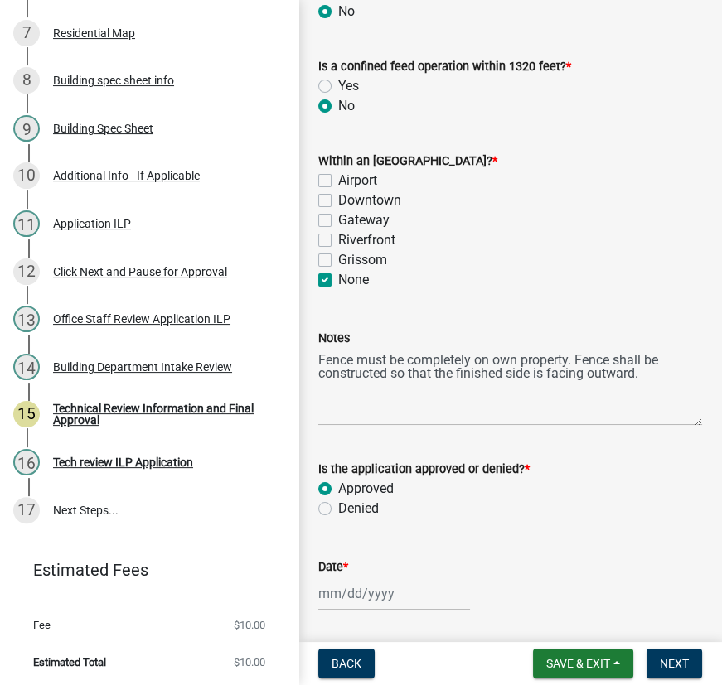
select select "2025"
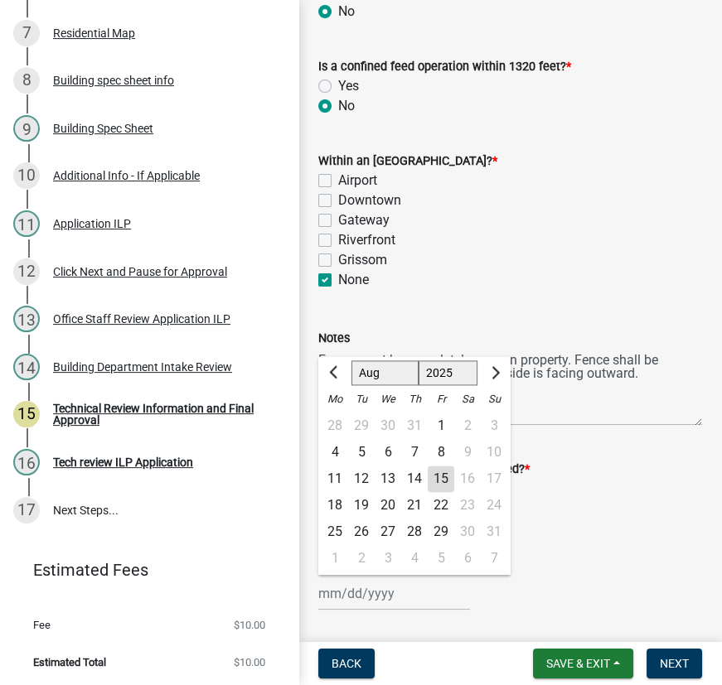
click at [356, 595] on div "[PERSON_NAME] Feb Mar Apr [PERSON_NAME][DATE] Oct Nov [DATE] 1526 1527 1528 152…" at bounding box center [394, 594] width 152 height 34
click at [442, 472] on div "15" at bounding box center [441, 479] width 27 height 27
type input "[DATE]"
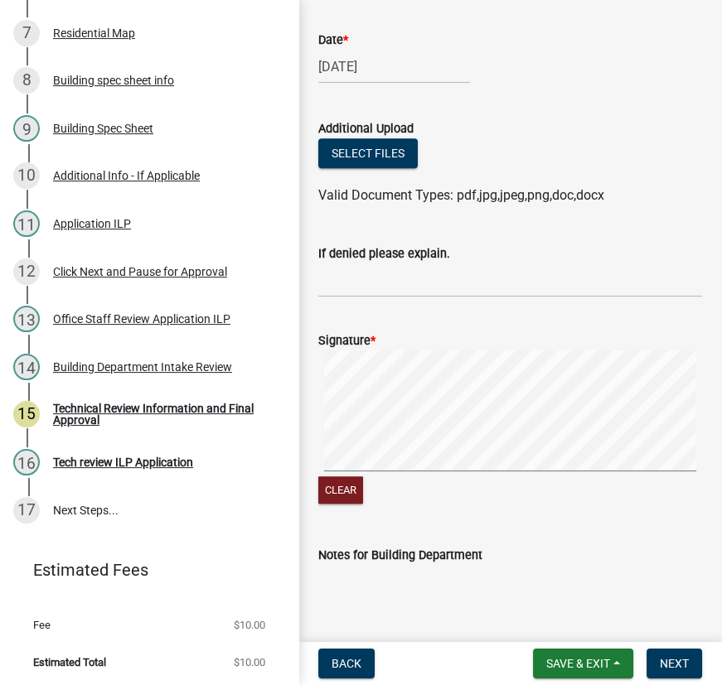
scroll to position [1440, 0]
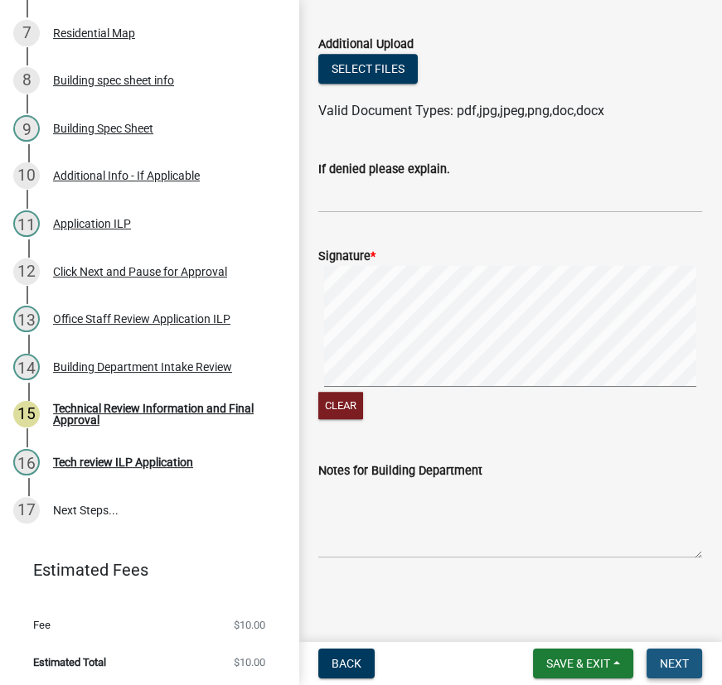
click at [678, 669] on span "Next" at bounding box center [674, 663] width 29 height 13
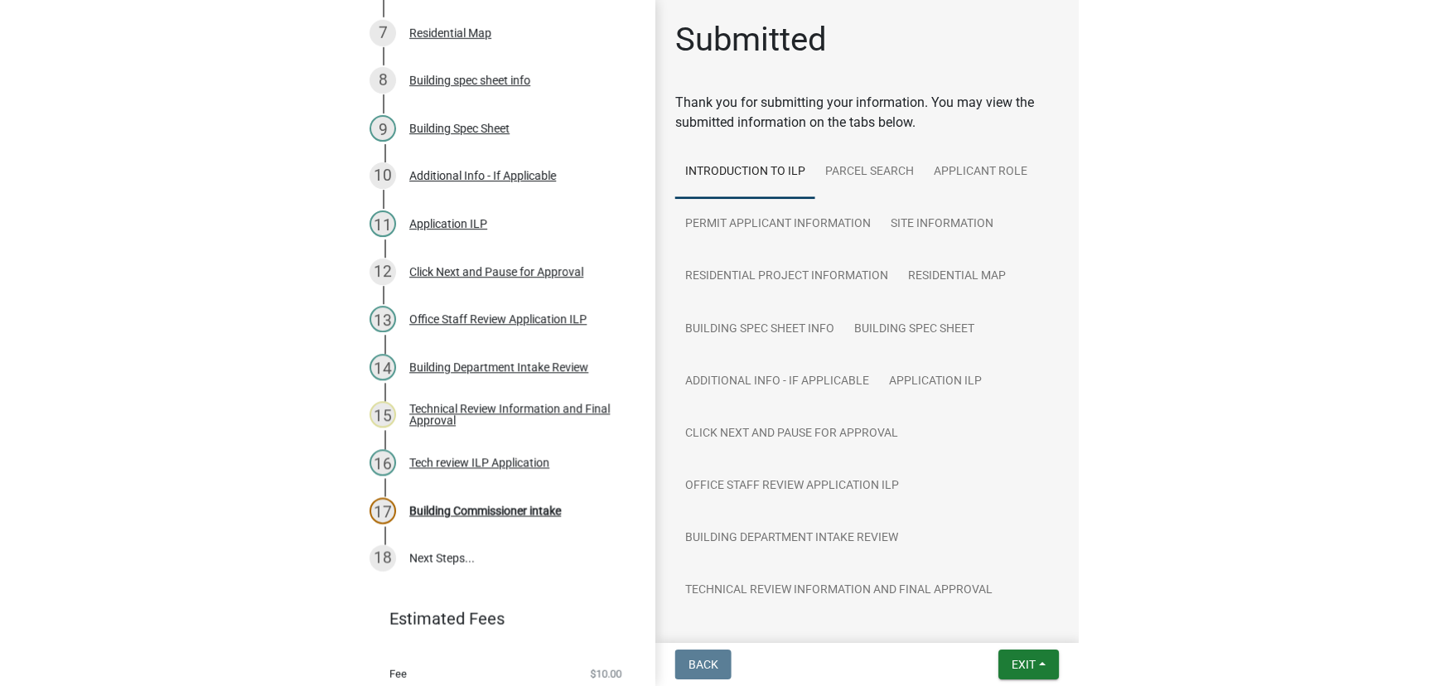
scroll to position [558, 0]
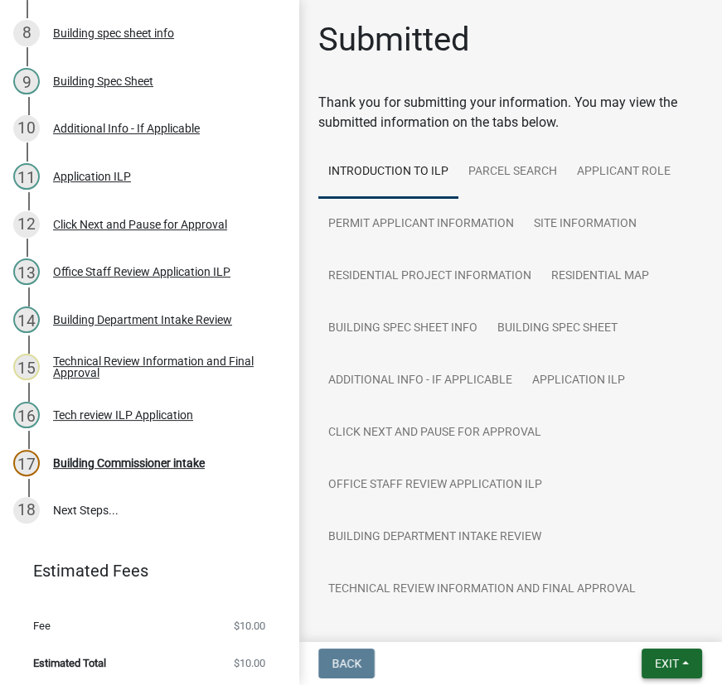
click at [680, 663] on button "Exit" at bounding box center [671, 664] width 60 height 30
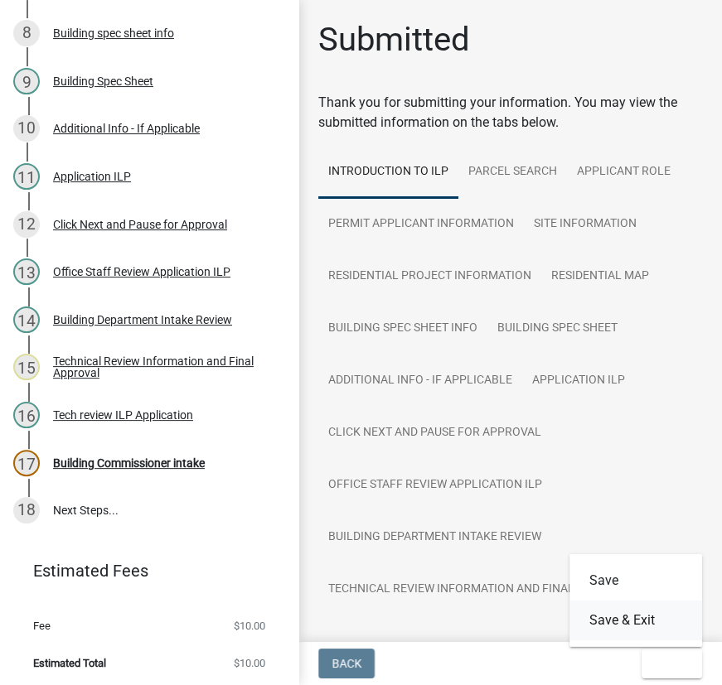
click at [647, 630] on button "Save & Exit" at bounding box center [635, 621] width 133 height 40
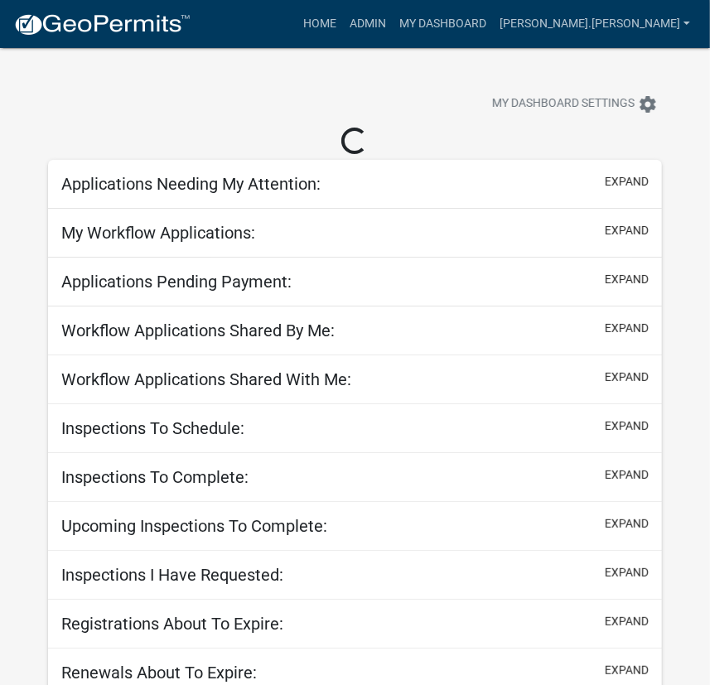
select select "3: 100"
